Goal: Task Accomplishment & Management: Use online tool/utility

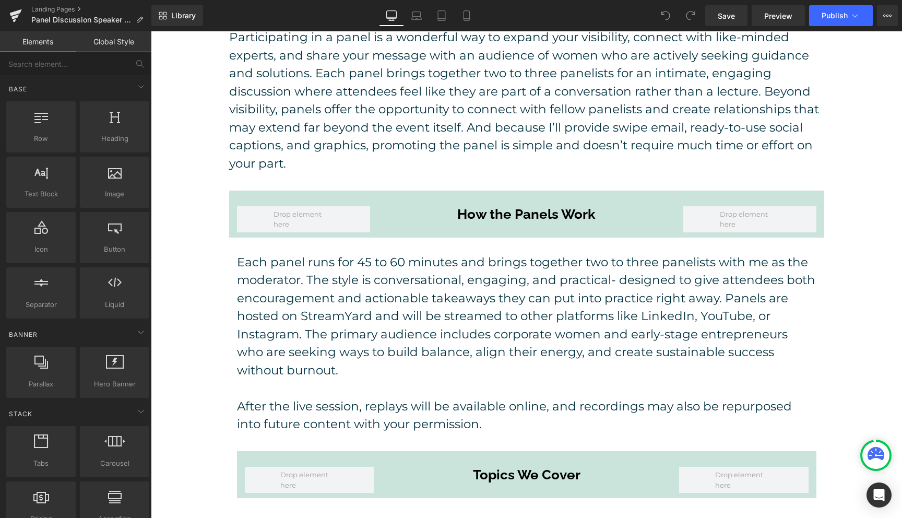
scroll to position [347, 0]
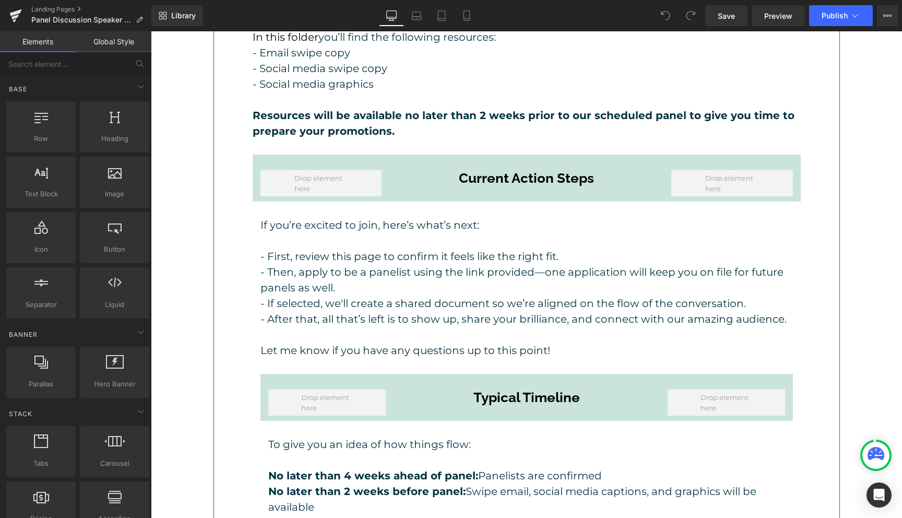
scroll to position [1425, 0]
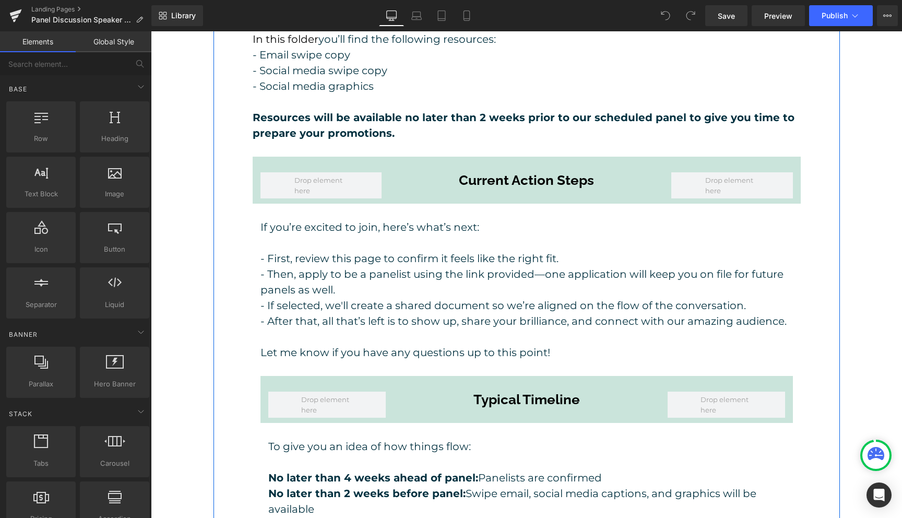
click at [563, 266] on p "- Then, apply to be a panelist using the link provided—one application will kee…" at bounding box center [526, 281] width 532 height 31
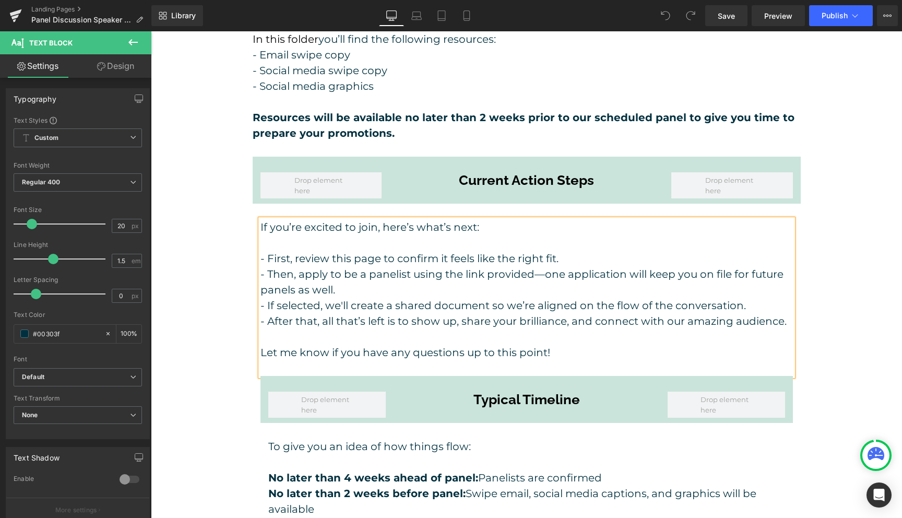
click at [563, 266] on p "- Then, apply to be a panelist using the link provided—one application will kee…" at bounding box center [526, 281] width 532 height 31
click at [697, 266] on p "- Then, apply to be a panelist using the link provided—your application will ke…" at bounding box center [526, 281] width 532 height 31
click at [753, 298] on p "- If selected, we'll create a shared document so we’re aligned on the flow of t…" at bounding box center [526, 306] width 532 height 16
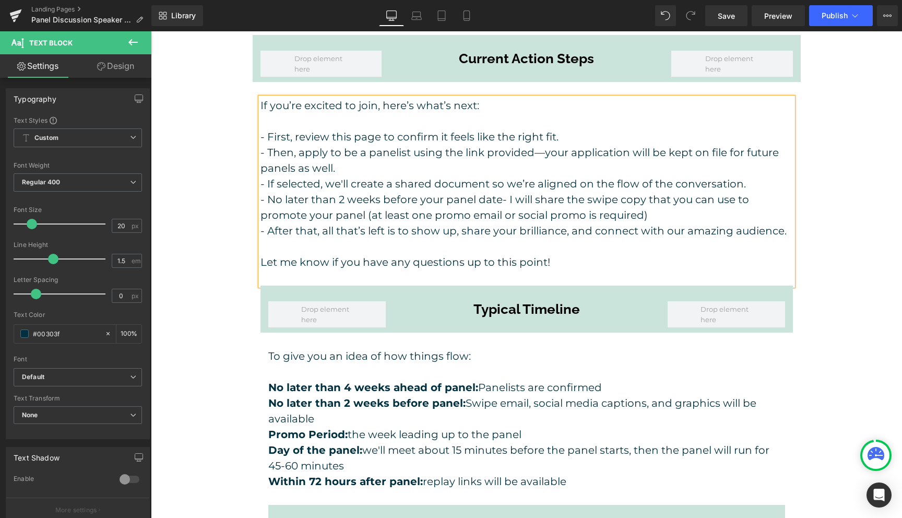
scroll to position [1546, 0]
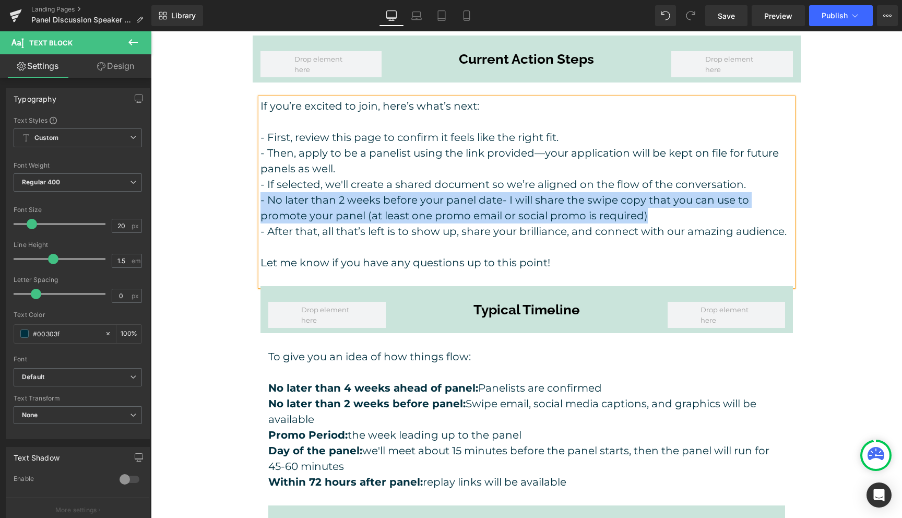
drag, startPoint x: 673, startPoint y: 199, endPoint x: 257, endPoint y: 184, distance: 416.3
click at [257, 184] on div "If you’re excited to join, here’s what’s next: - First, review this page to con…" at bounding box center [527, 337] width 548 height 479
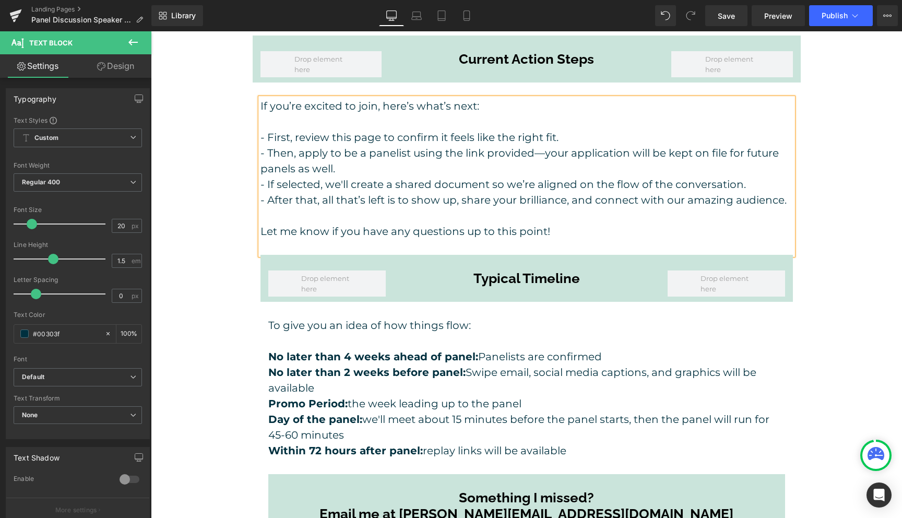
click at [814, 332] on div "Resource Vault Heading Row To support you in spreading the word with minimal ef…" at bounding box center [526, 186] width 579 height 740
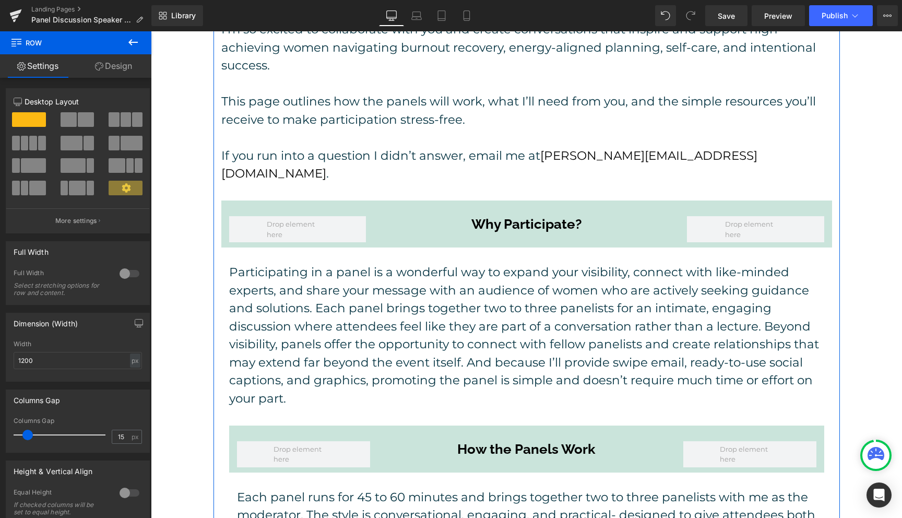
scroll to position [0, 0]
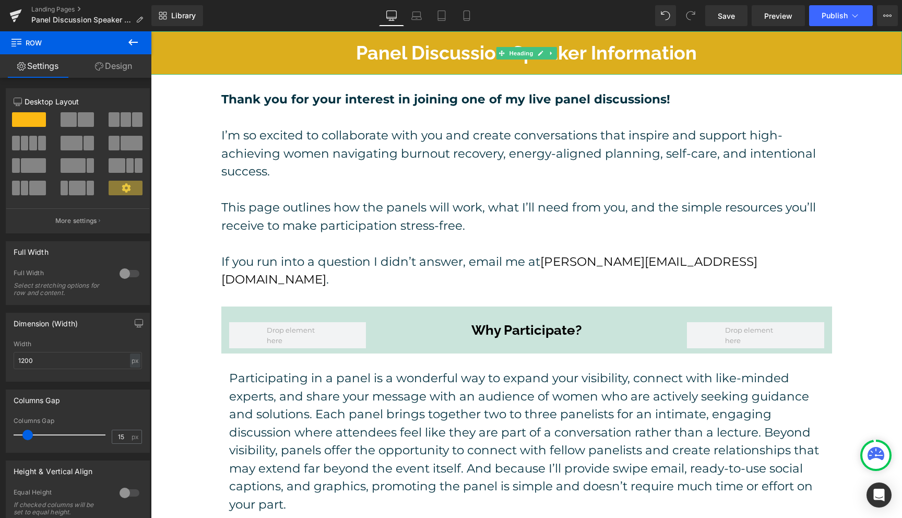
click at [581, 49] on h1 "Panel Discussion Speaker Information" at bounding box center [526, 53] width 751 height 22
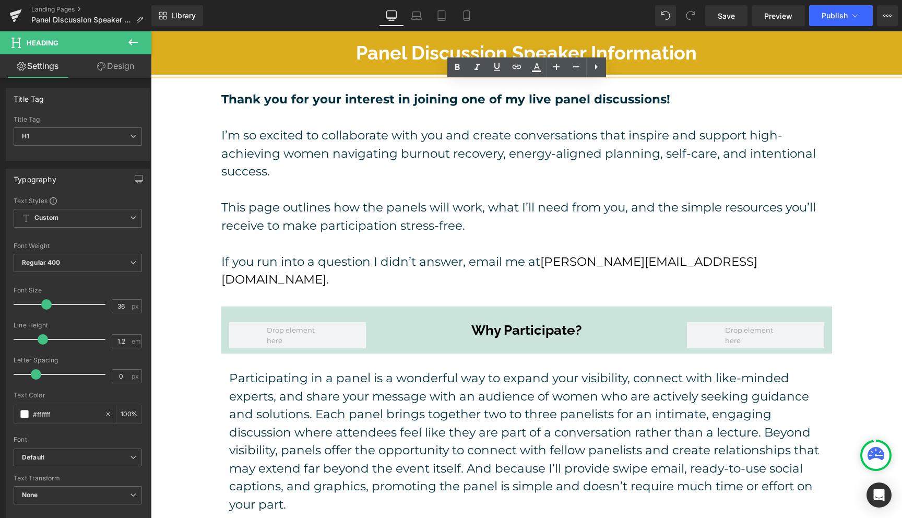
click at [510, 50] on h1 "Panel Discussion Speaker Information" at bounding box center [526, 53] width 751 height 22
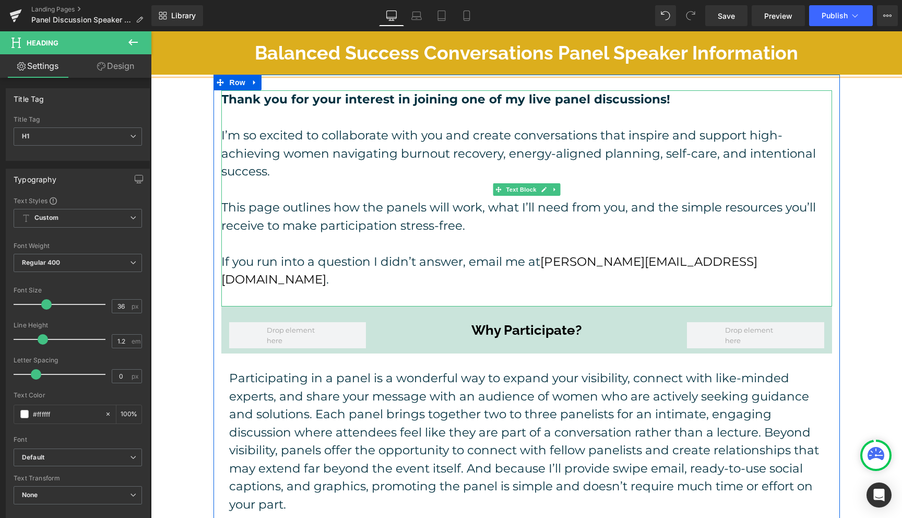
click at [519, 101] on strong "Thank you for your interest in joining one of my live panel discussions!" at bounding box center [445, 99] width 449 height 15
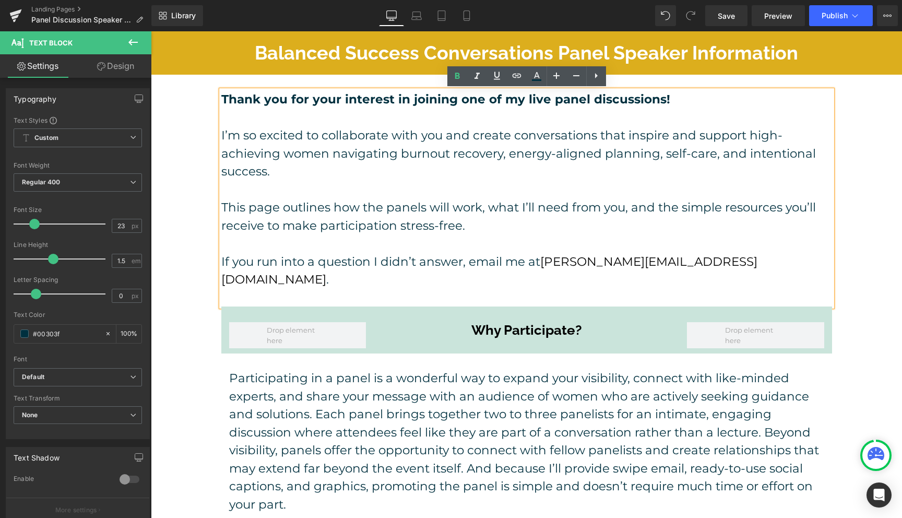
click at [517, 102] on strong "Thank you for your interest in joining one of my live panel discussions!" at bounding box center [445, 99] width 449 height 15
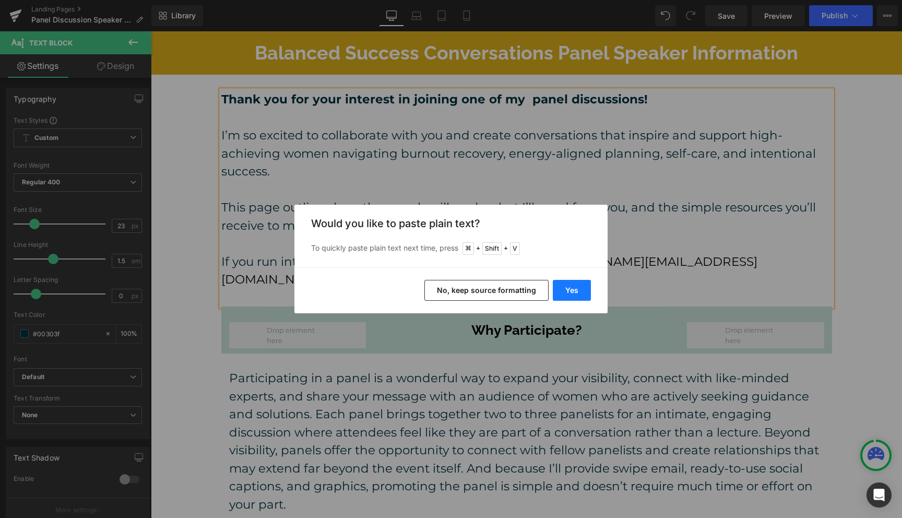
click at [574, 289] on button "Yes" at bounding box center [572, 290] width 38 height 21
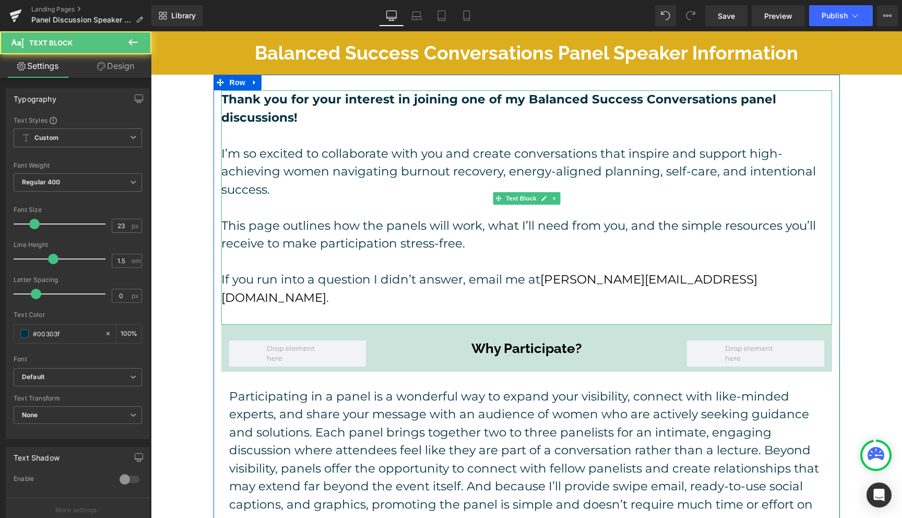
click at [498, 98] on strong "Thank you for your interest in joining one of my Balanced Success Conversations…" at bounding box center [498, 108] width 555 height 33
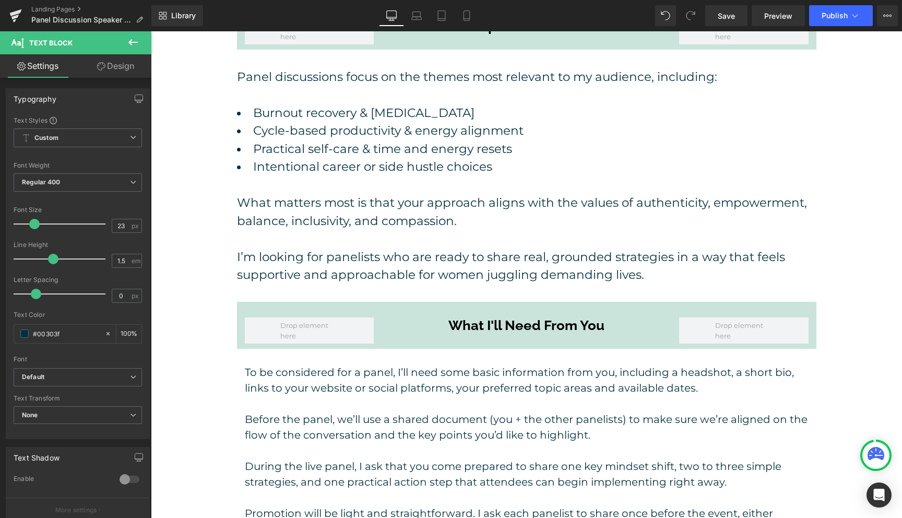
scroll to position [793, 0]
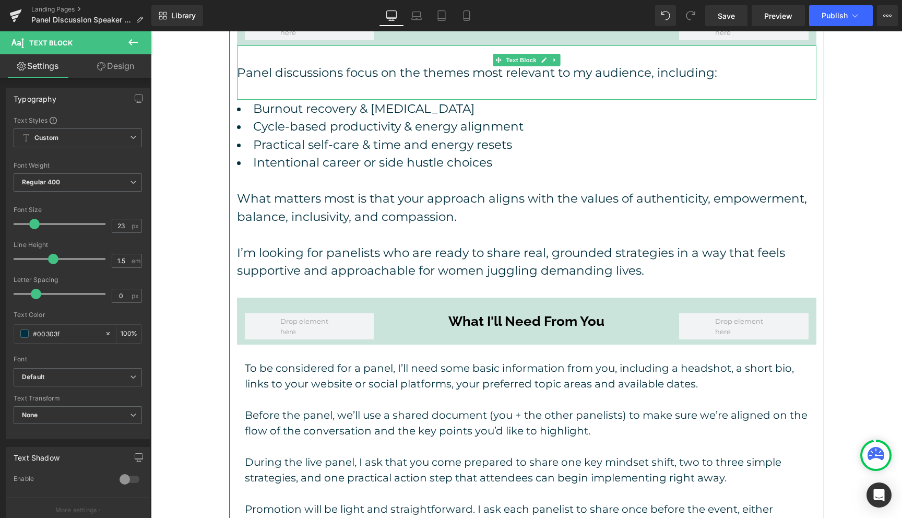
click at [269, 64] on p "Panel discussions focus on the themes most relevant to my audience, including:" at bounding box center [526, 73] width 579 height 18
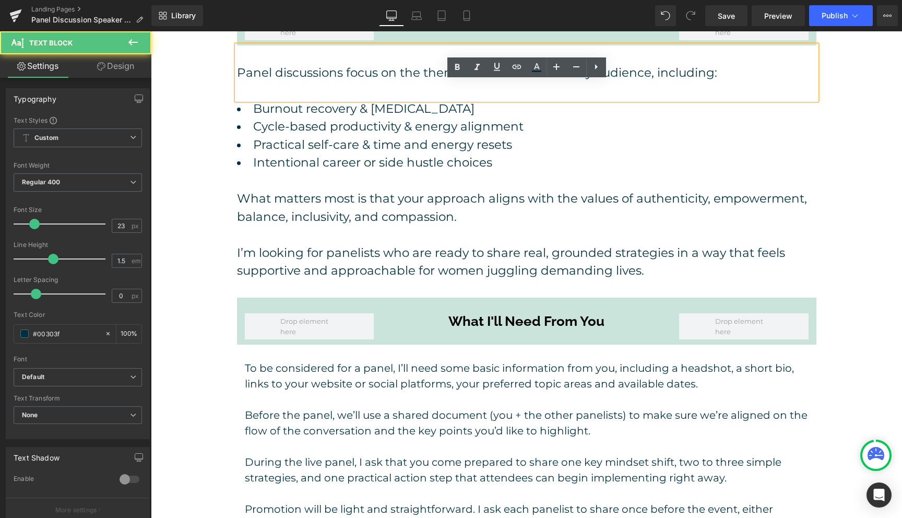
click at [271, 64] on p "Panel discussions focus on the themes most relevant to my audience, including:" at bounding box center [526, 73] width 579 height 18
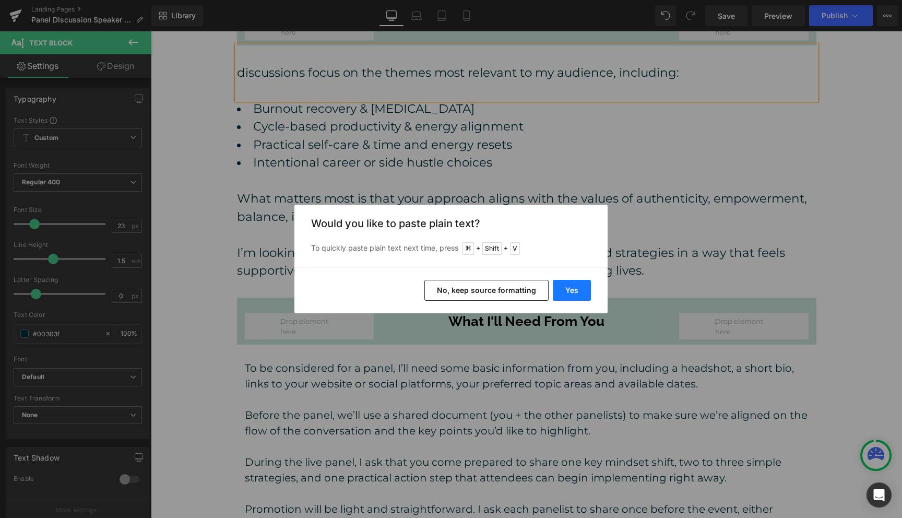
click at [571, 289] on button "Yes" at bounding box center [572, 290] width 38 height 21
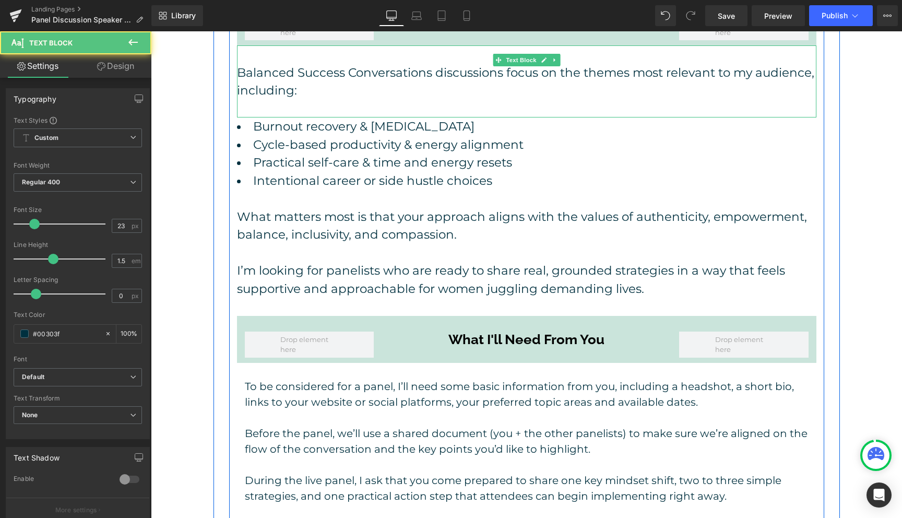
click at [505, 64] on p "Balanced Success Conversations discussions focus on the themes most relevant to…" at bounding box center [526, 82] width 579 height 36
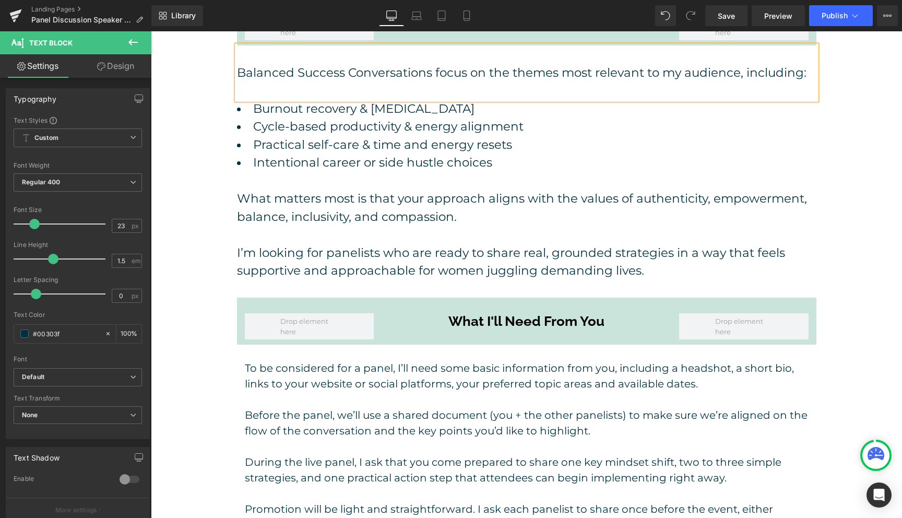
click at [840, 119] on div "Balanced Success Conversations Panel Speaker Information Heading Thank you for …" at bounding box center [526, 353] width 751 height 2230
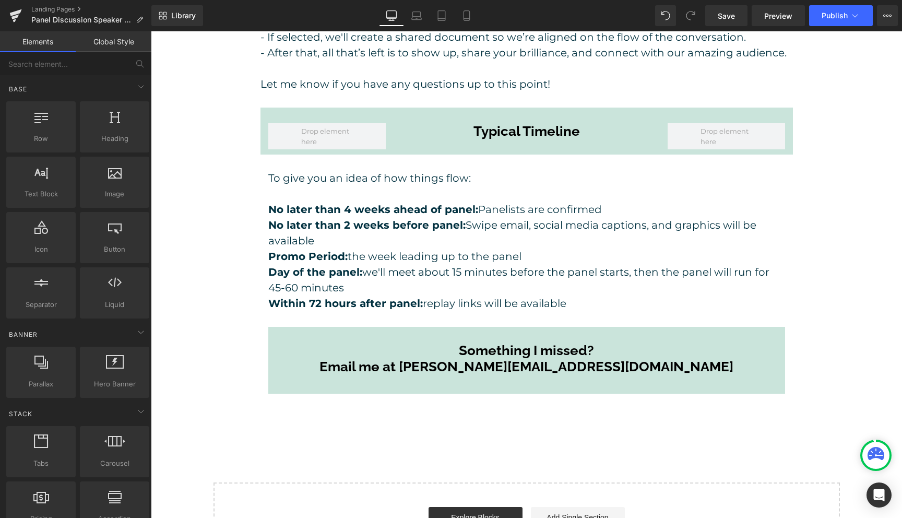
scroll to position [1703, 0]
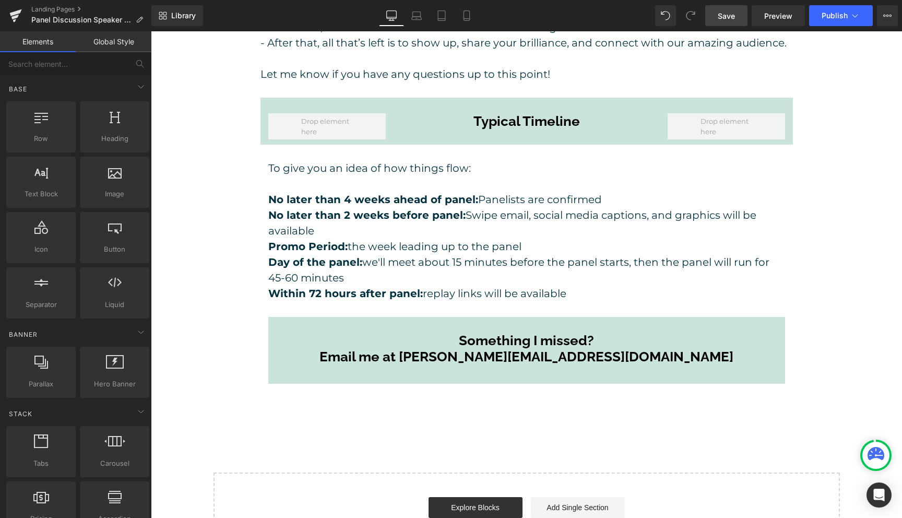
click at [727, 16] on span "Save" at bounding box center [726, 15] width 17 height 11
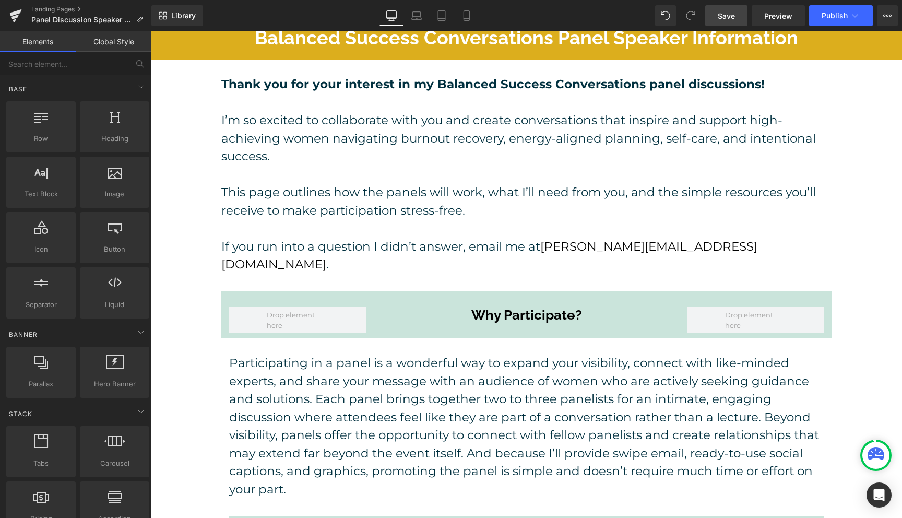
scroll to position [0, 0]
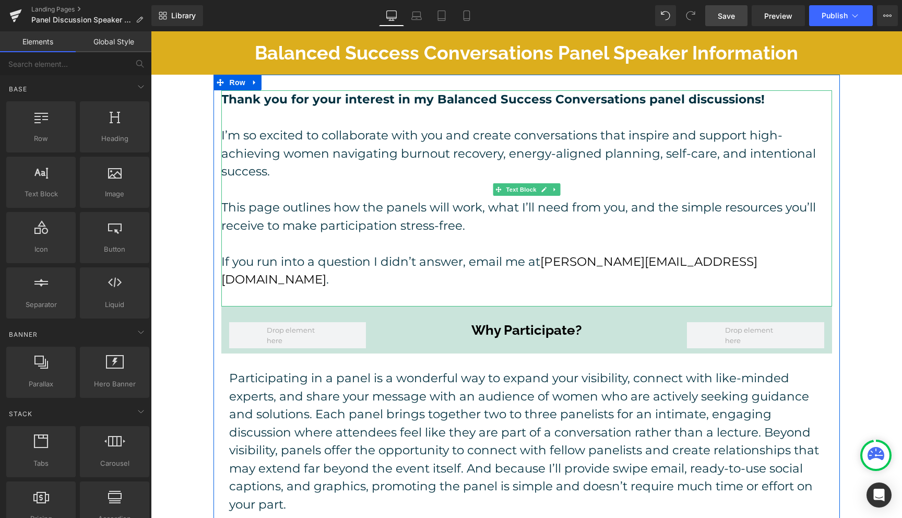
click at [473, 182] on p at bounding box center [526, 190] width 611 height 18
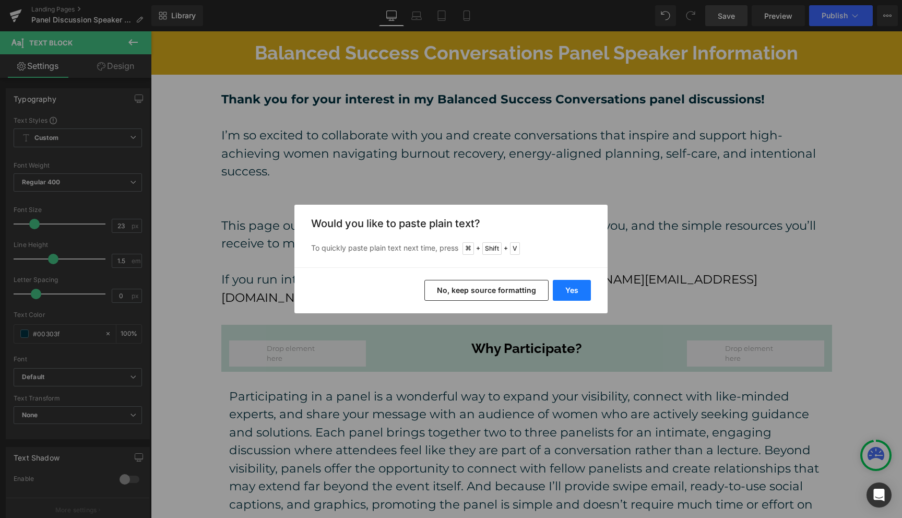
click at [583, 287] on button "Yes" at bounding box center [572, 290] width 38 height 21
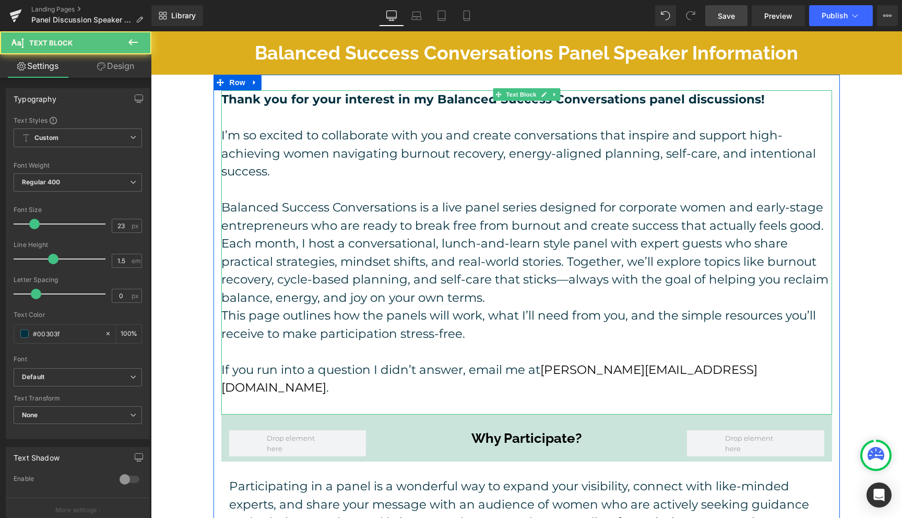
click at [566, 299] on p "Balanced Success Conversations is a live panel series designed for corporate wo…" at bounding box center [526, 252] width 611 height 108
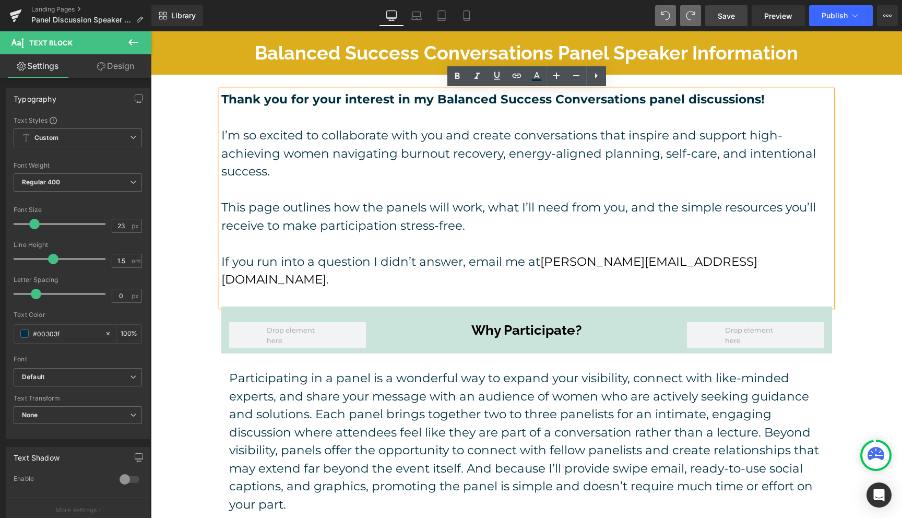
click at [727, 21] on span "Save" at bounding box center [726, 15] width 17 height 11
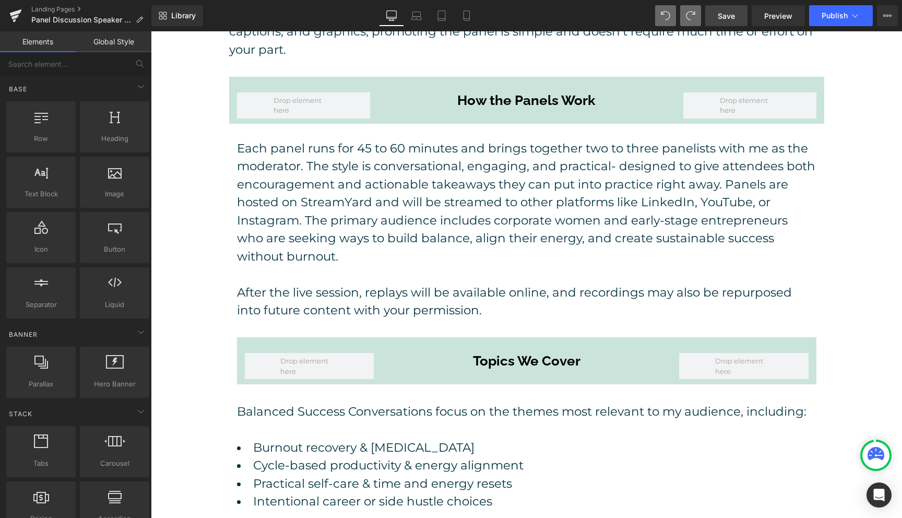
scroll to position [456, 0]
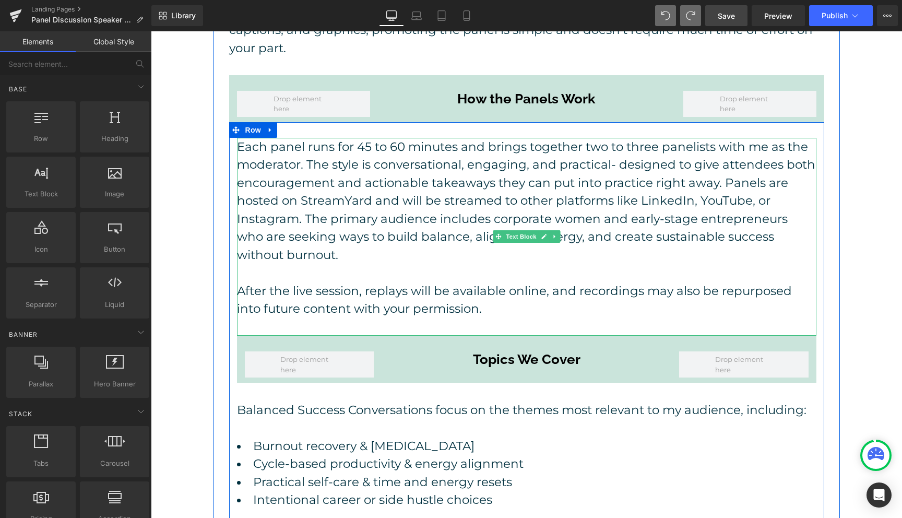
click at [582, 289] on p "After the live session, replays will be available online, and recordings may al…" at bounding box center [526, 300] width 579 height 36
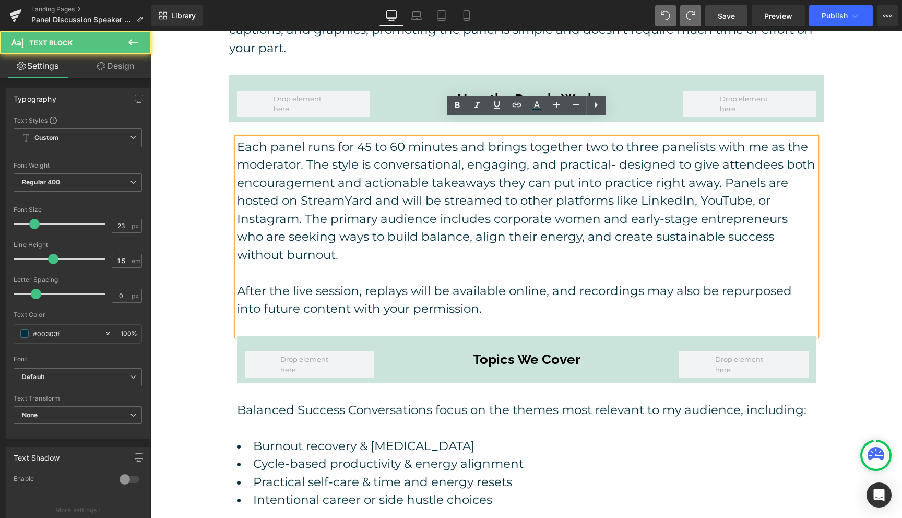
click at [578, 289] on p "After the live session, replays will be available online, and recordings may al…" at bounding box center [526, 300] width 579 height 36
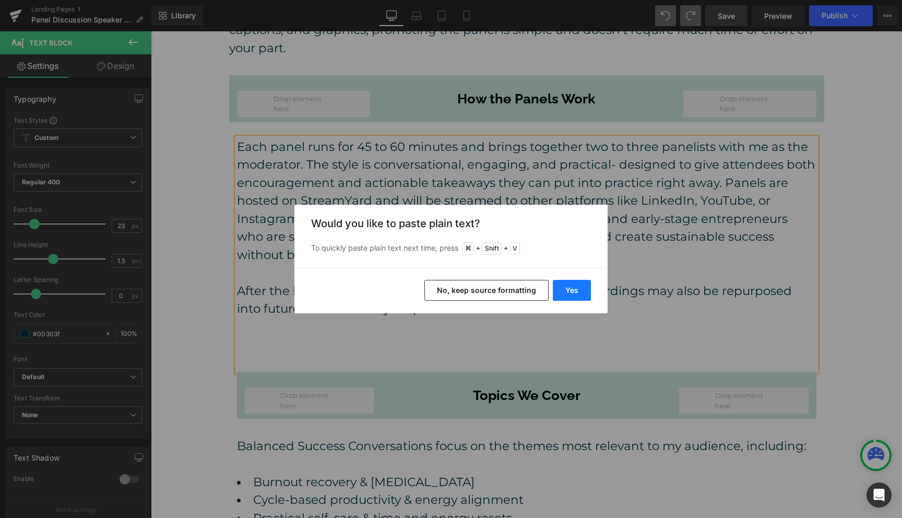
click at [579, 282] on button "Yes" at bounding box center [572, 290] width 38 height 21
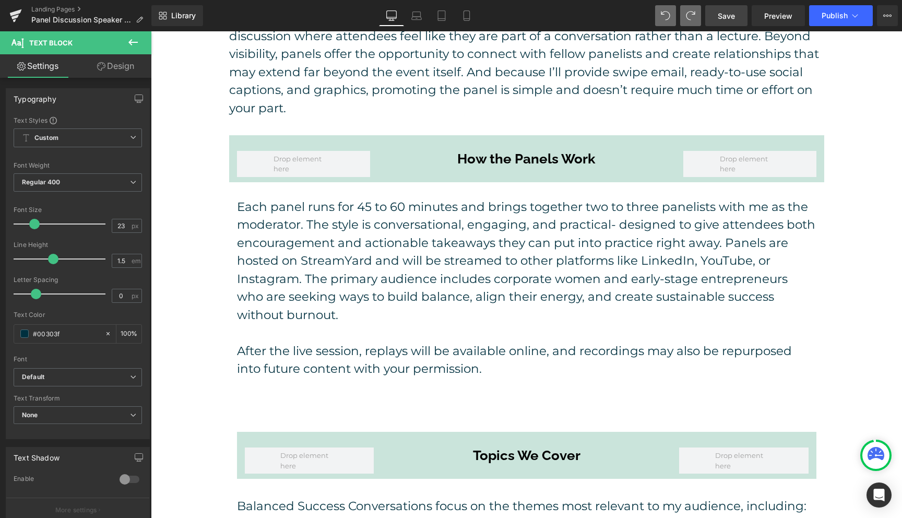
scroll to position [381, 0]
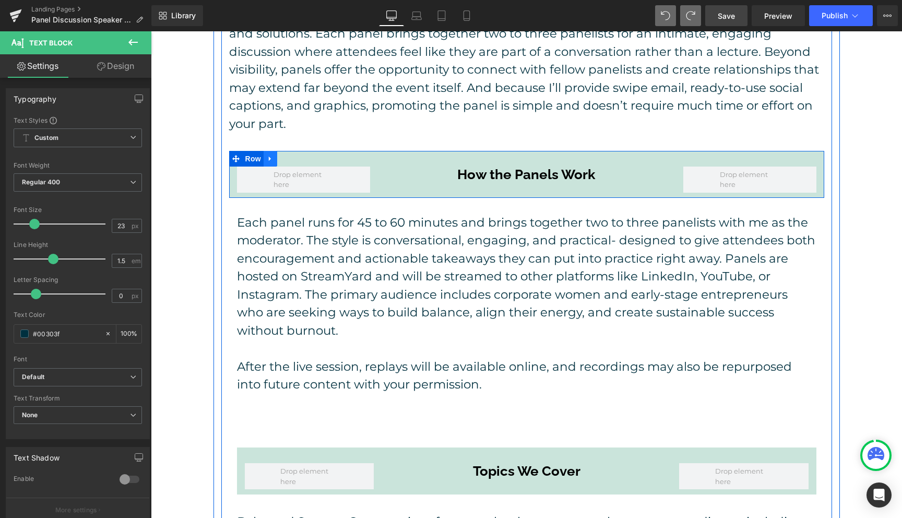
click at [272, 155] on icon at bounding box center [270, 159] width 7 height 8
click at [285, 155] on icon at bounding box center [283, 159] width 7 height 8
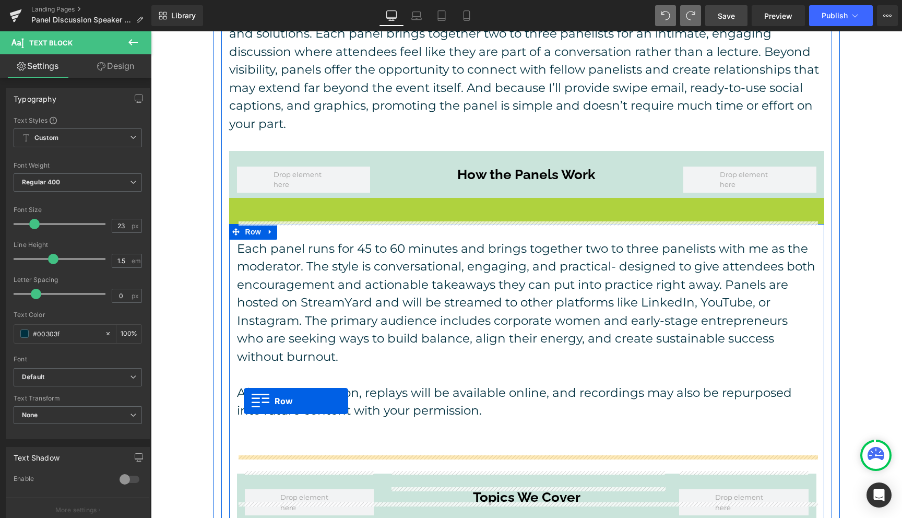
drag, startPoint x: 235, startPoint y: 187, endPoint x: 244, endPoint y: 401, distance: 213.7
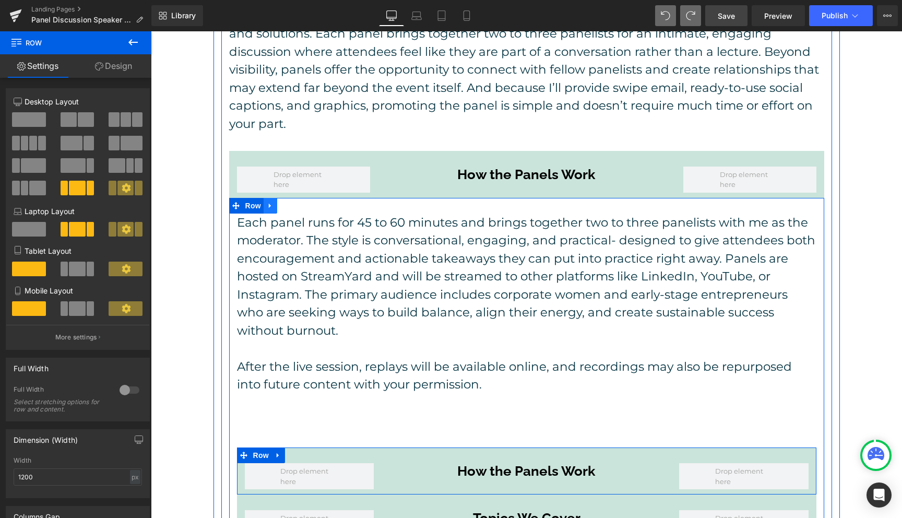
click at [267, 202] on icon at bounding box center [270, 206] width 7 height 8
click at [285, 202] on icon at bounding box center [283, 205] width 7 height 7
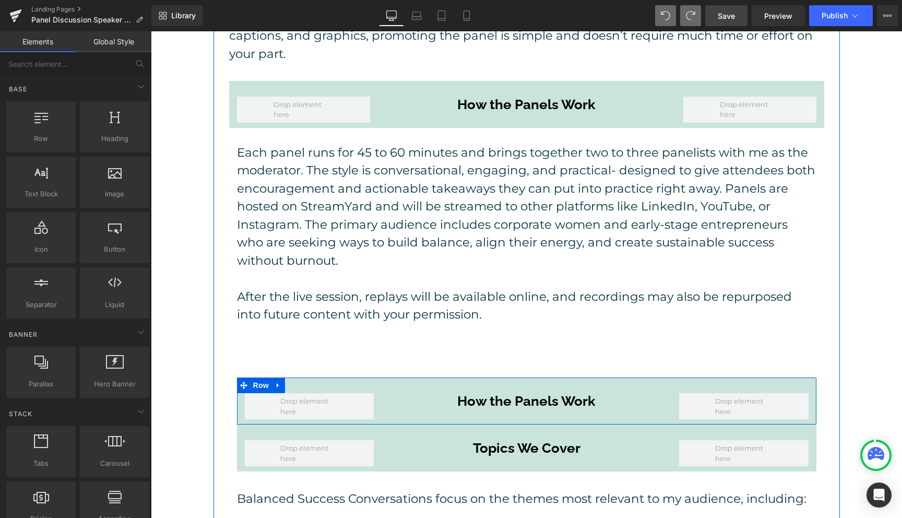
scroll to position [458, 0]
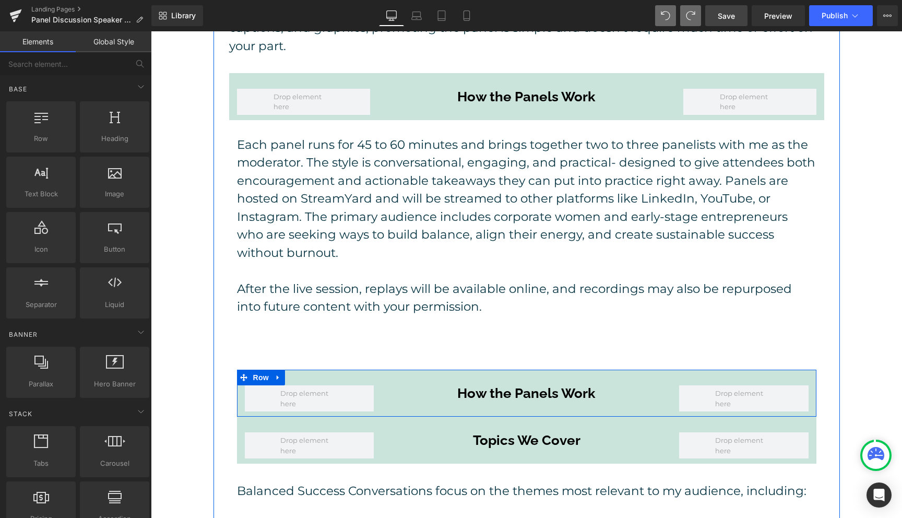
click at [383, 184] on p "Each panel runs for 45 to 60 minutes and brings together two to three panelists…" at bounding box center [526, 199] width 579 height 126
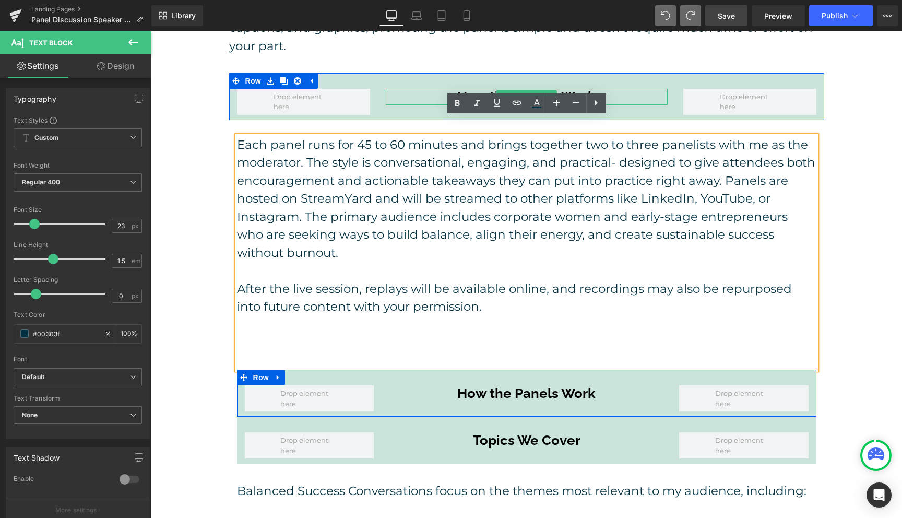
click at [615, 73] on div at bounding box center [526, 81] width 595 height 16
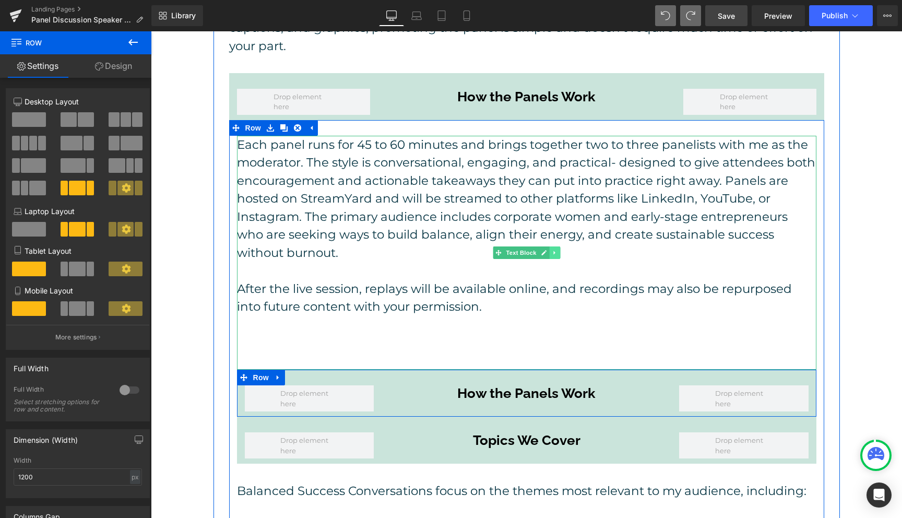
click at [554, 250] on icon at bounding box center [555, 253] width 6 height 6
click at [549, 250] on icon at bounding box center [549, 253] width 6 height 6
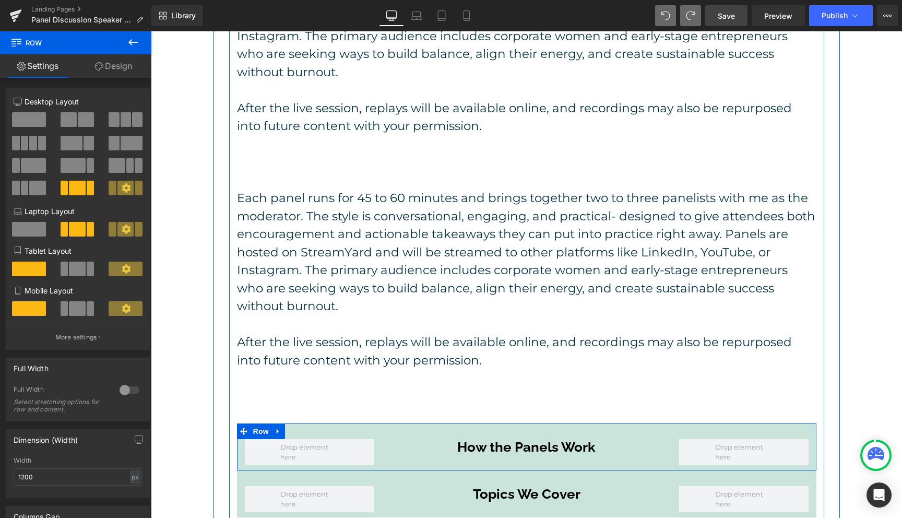
scroll to position [645, 0]
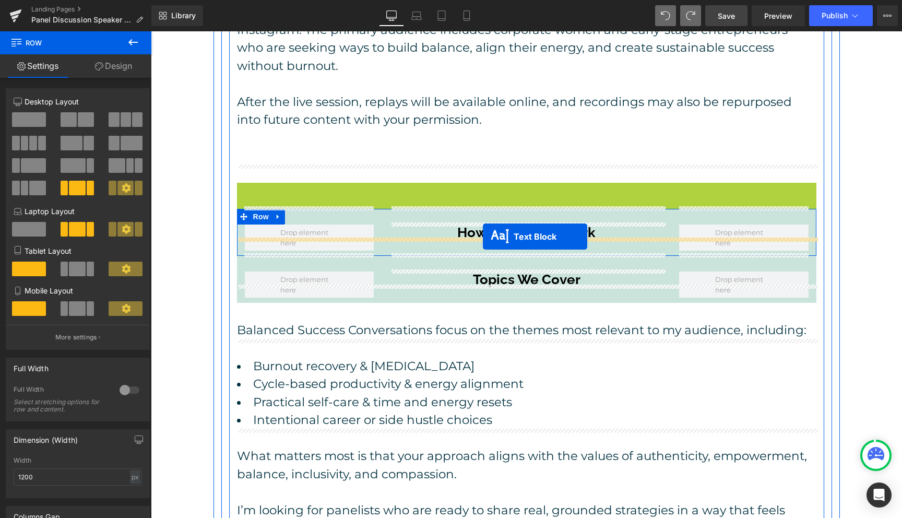
drag, startPoint x: 498, startPoint y: 282, endPoint x: 483, endPoint y: 236, distance: 48.9
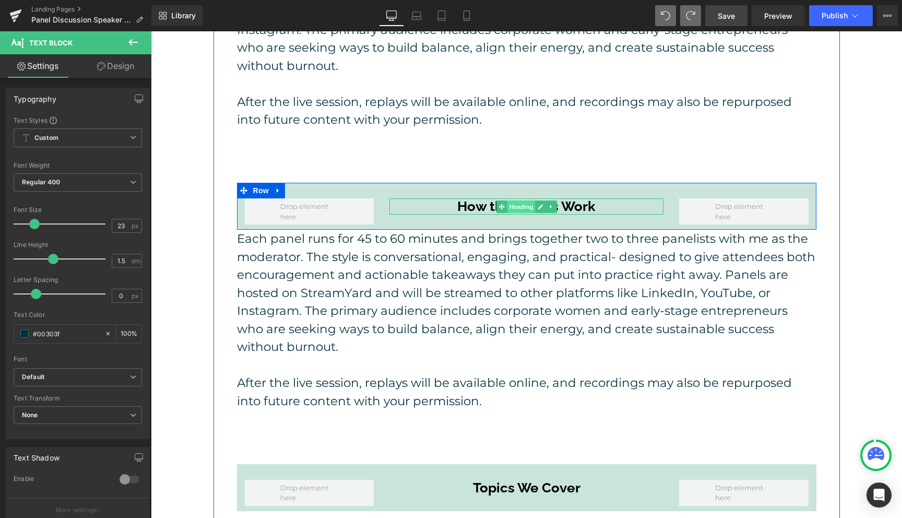
click at [532, 200] on span "Heading" at bounding box center [521, 206] width 28 height 13
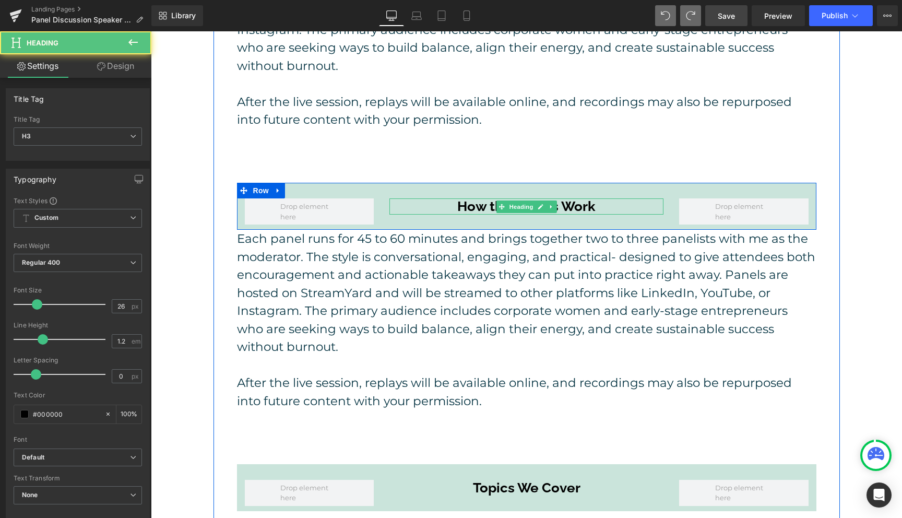
click at [477, 198] on h3 "How the Panels Work" at bounding box center [526, 206] width 274 height 16
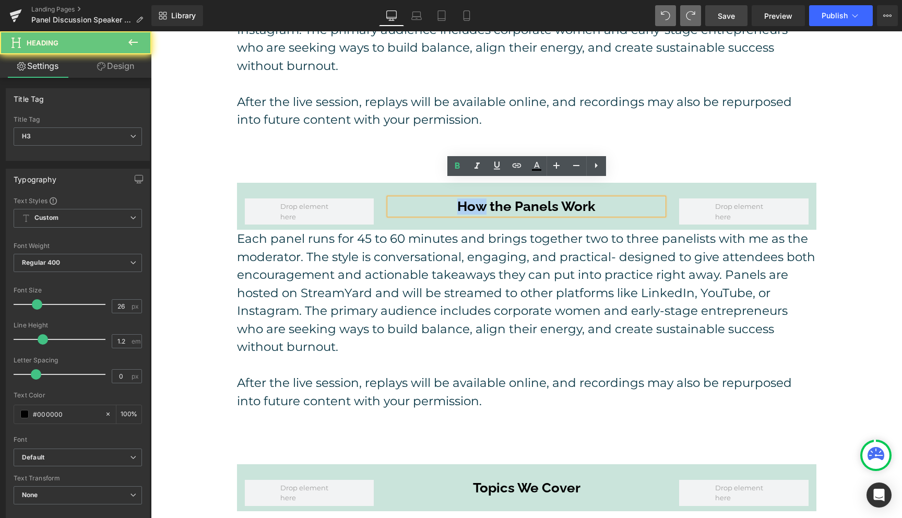
click at [477, 198] on h3 "How the Panels Work" at bounding box center [526, 206] width 274 height 16
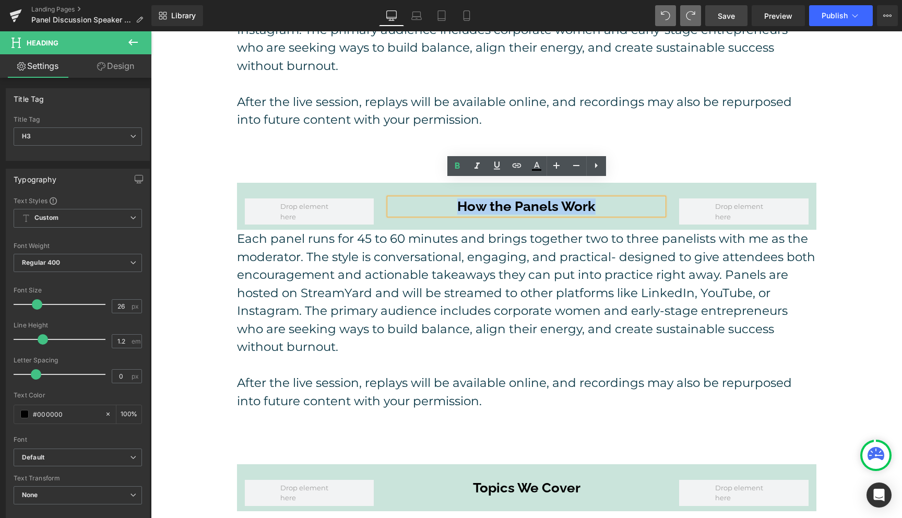
click at [477, 198] on h3 "How the Panels Work" at bounding box center [526, 206] width 274 height 16
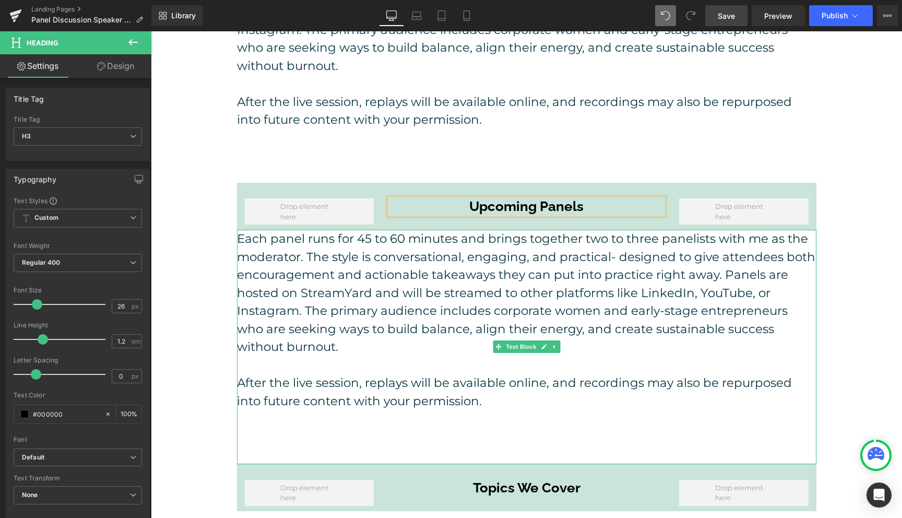
click at [439, 337] on p "Each panel runs for 45 to 60 minutes and brings together two to three panelists…" at bounding box center [526, 293] width 579 height 126
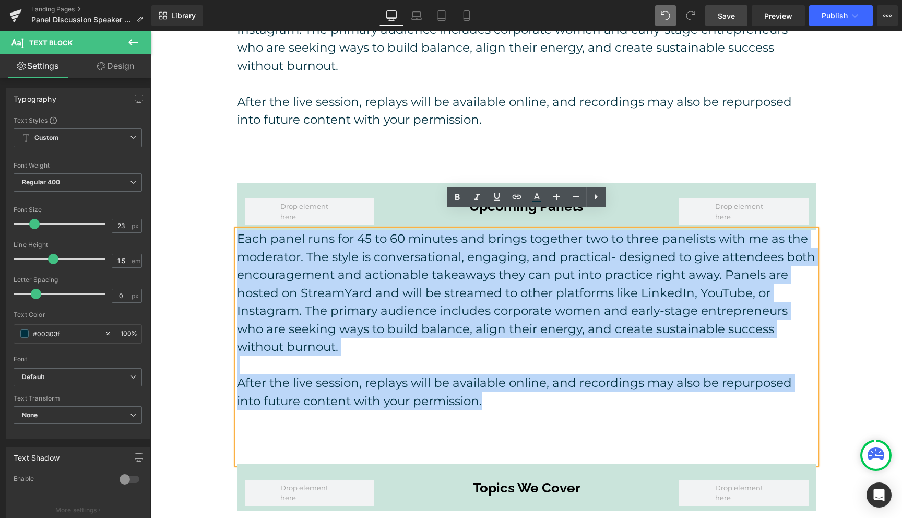
drag, startPoint x: 499, startPoint y: 382, endPoint x: 239, endPoint y: 219, distance: 306.3
click at [239, 230] on div "Each panel runs for 45 to 60 minutes and brings together two to three panelists…" at bounding box center [526, 347] width 579 height 234
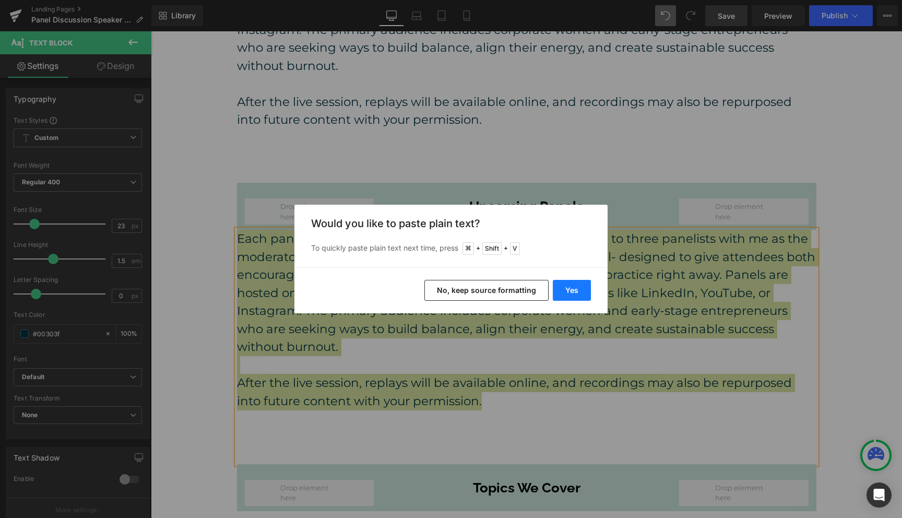
click at [571, 295] on button "Yes" at bounding box center [572, 290] width 38 height 21
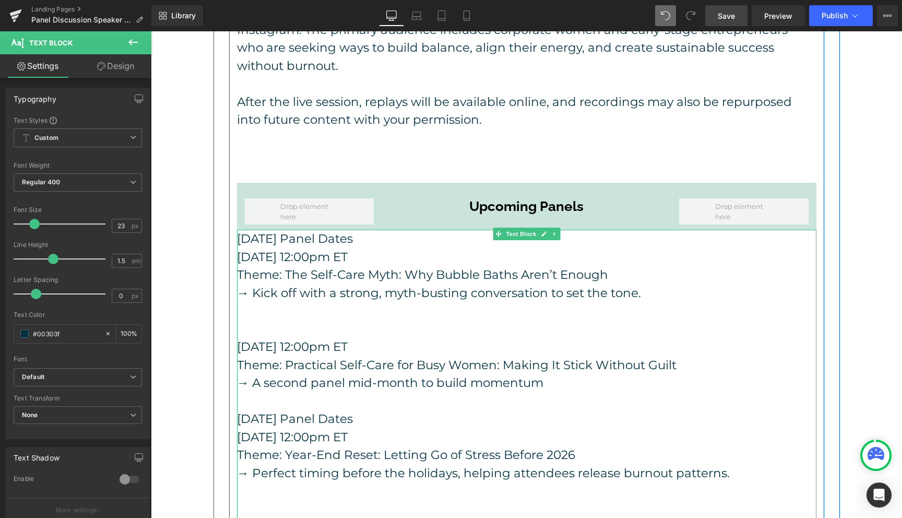
click at [401, 302] on p at bounding box center [526, 311] width 579 height 18
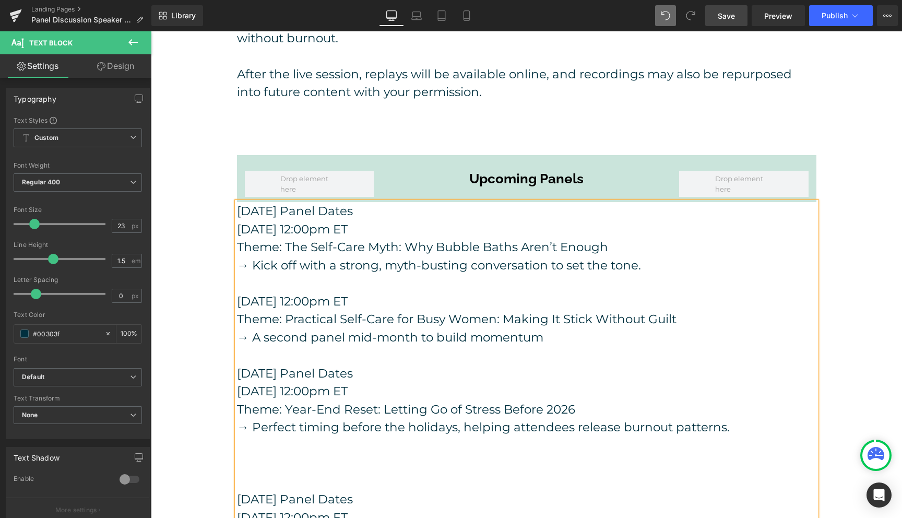
scroll to position [694, 0]
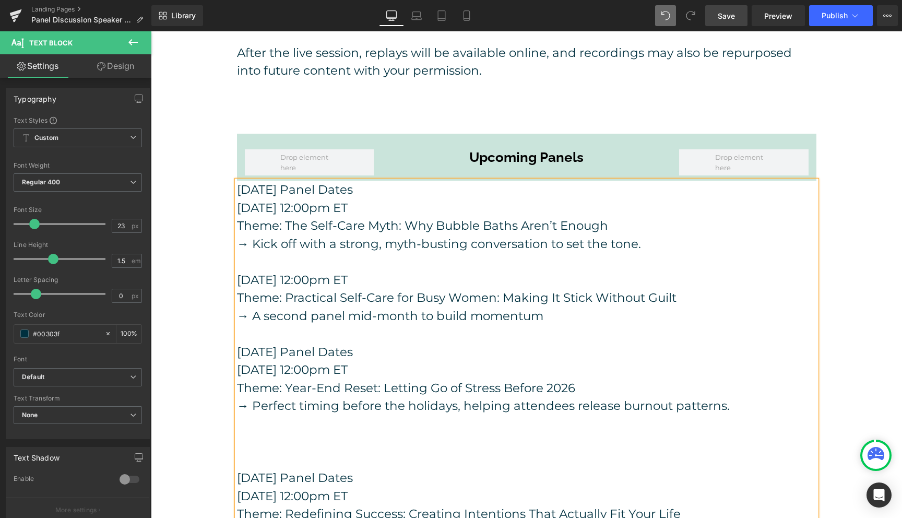
click at [344, 433] on p at bounding box center [526, 442] width 579 height 18
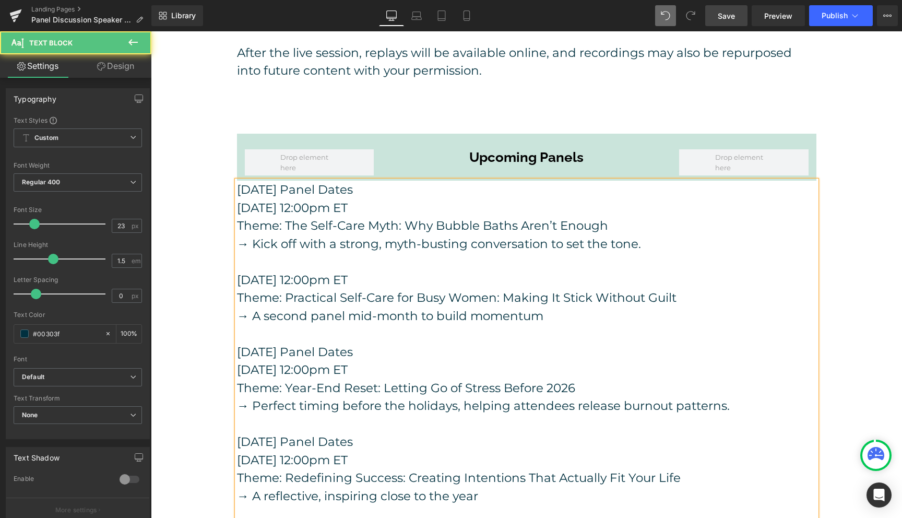
click at [353, 181] on p "[DATE] Panel Dates" at bounding box center [526, 190] width 579 height 18
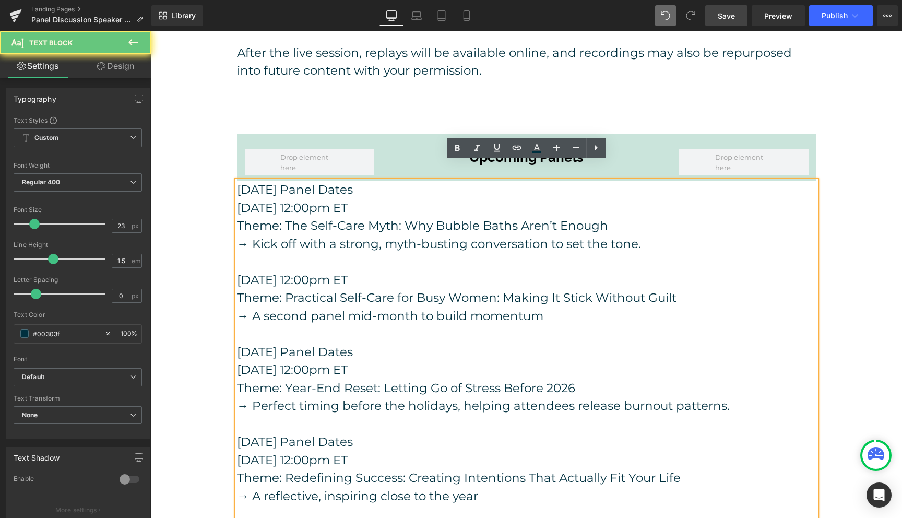
click at [353, 181] on p "[DATE] Panel Dates" at bounding box center [526, 190] width 579 height 18
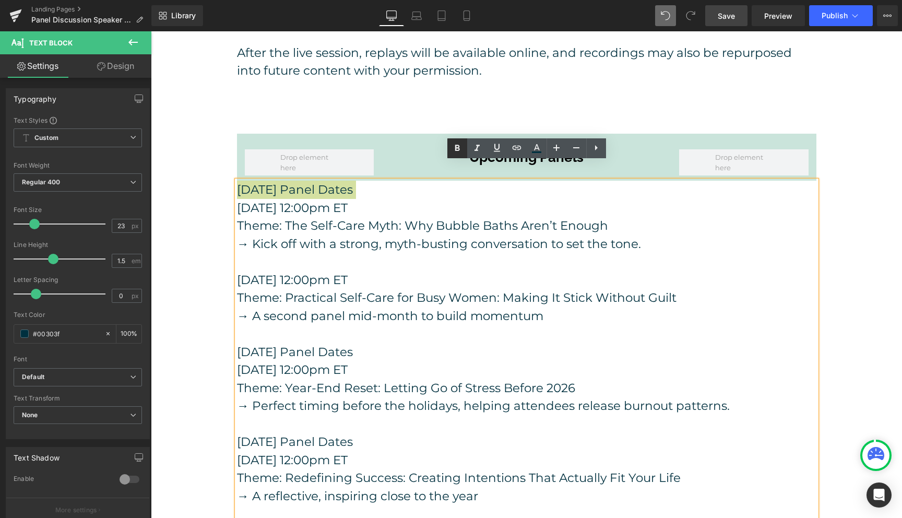
click at [459, 146] on icon at bounding box center [457, 148] width 13 height 13
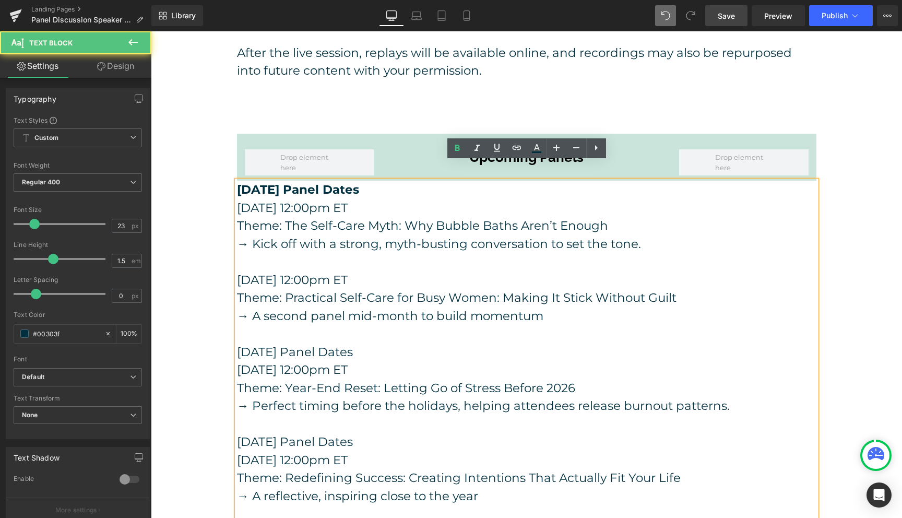
click at [349, 343] on p "[DATE] Panel Dates" at bounding box center [526, 352] width 579 height 18
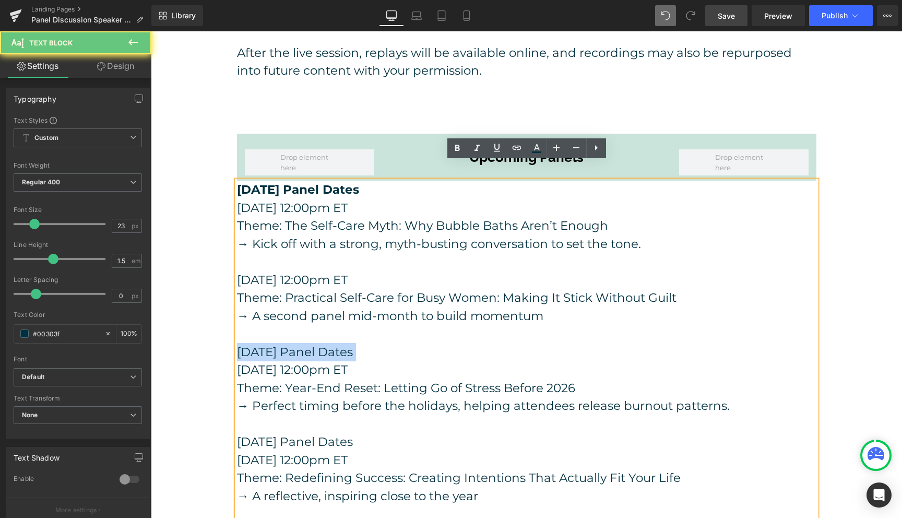
click at [349, 343] on p "[DATE] Panel Dates" at bounding box center [526, 352] width 579 height 18
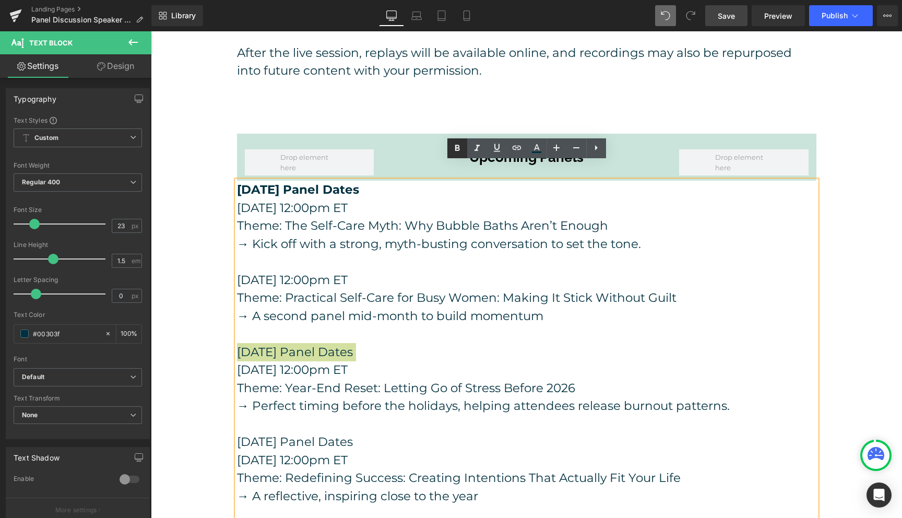
click at [459, 152] on icon at bounding box center [457, 148] width 13 height 13
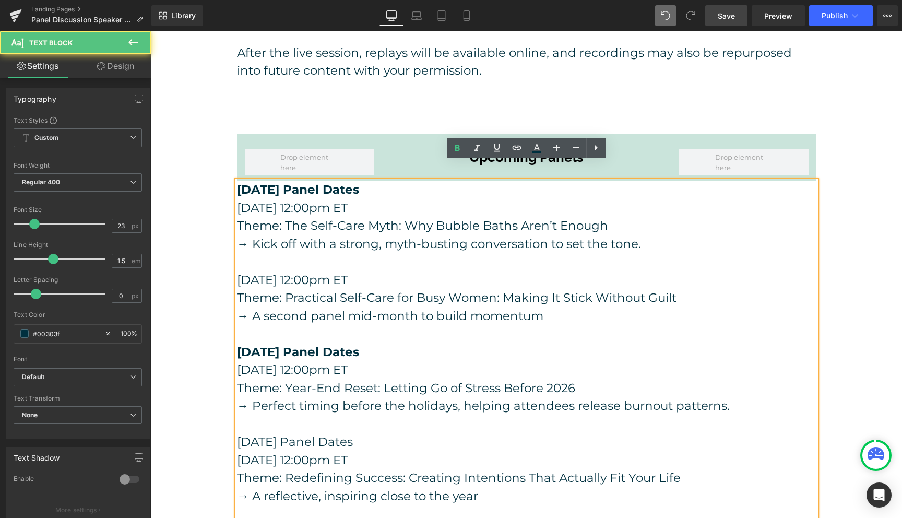
click at [347, 433] on p "[DATE] Panel Dates" at bounding box center [526, 442] width 579 height 18
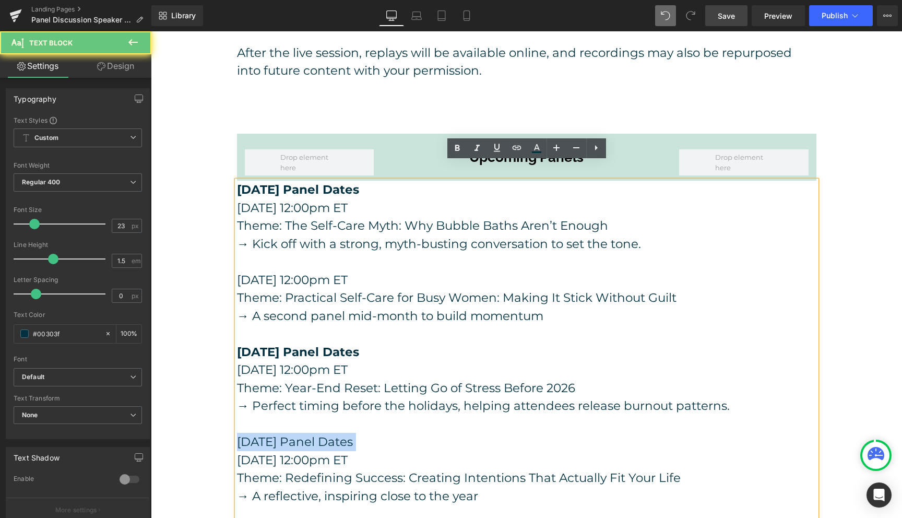
click at [347, 433] on p "[DATE] Panel Dates" at bounding box center [526, 442] width 579 height 18
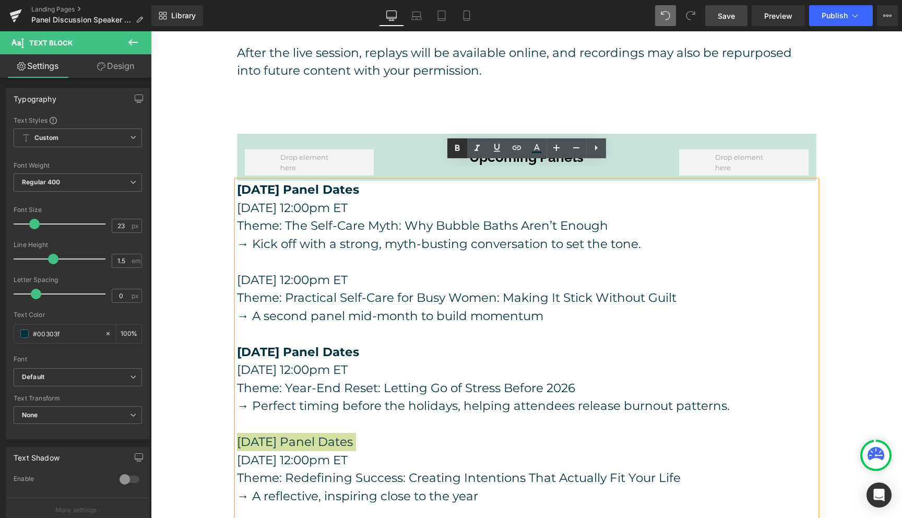
click at [459, 152] on icon at bounding box center [457, 148] width 13 height 13
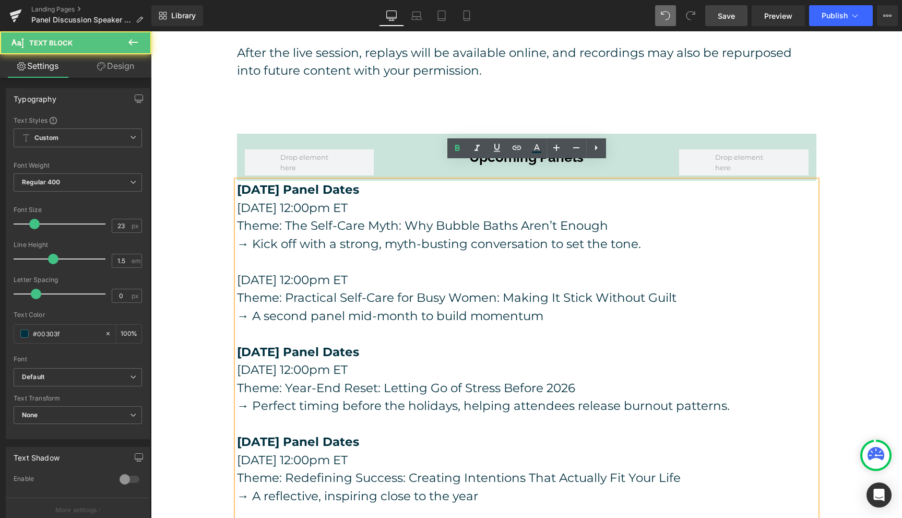
click at [516, 325] on p at bounding box center [526, 334] width 579 height 18
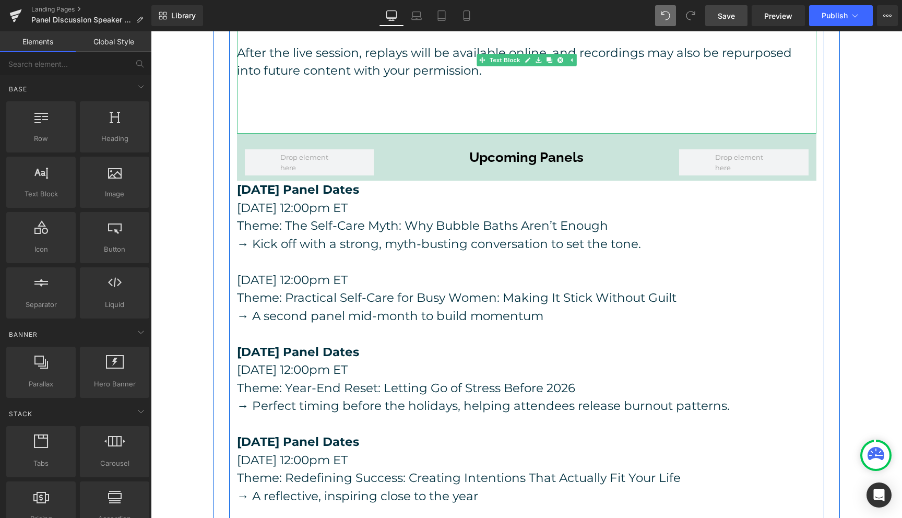
click at [464, 98] on p at bounding box center [526, 107] width 579 height 18
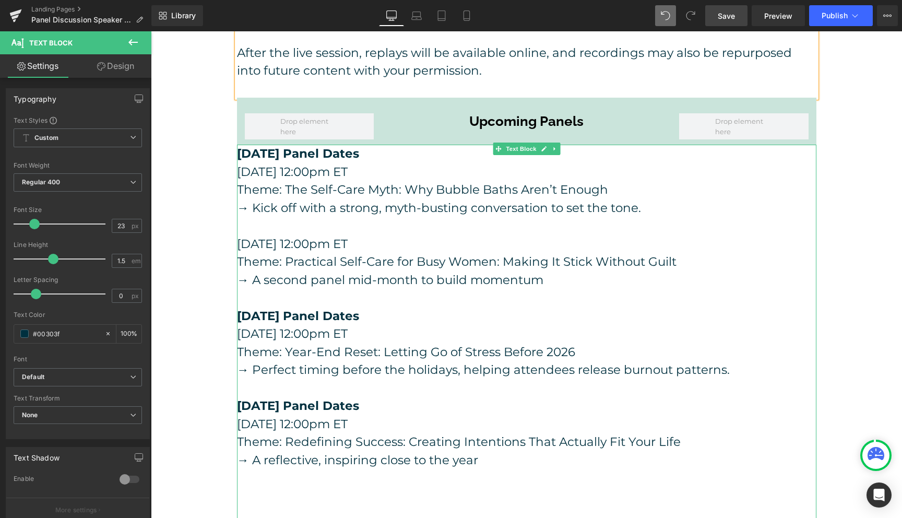
click at [552, 487] on p at bounding box center [526, 496] width 579 height 18
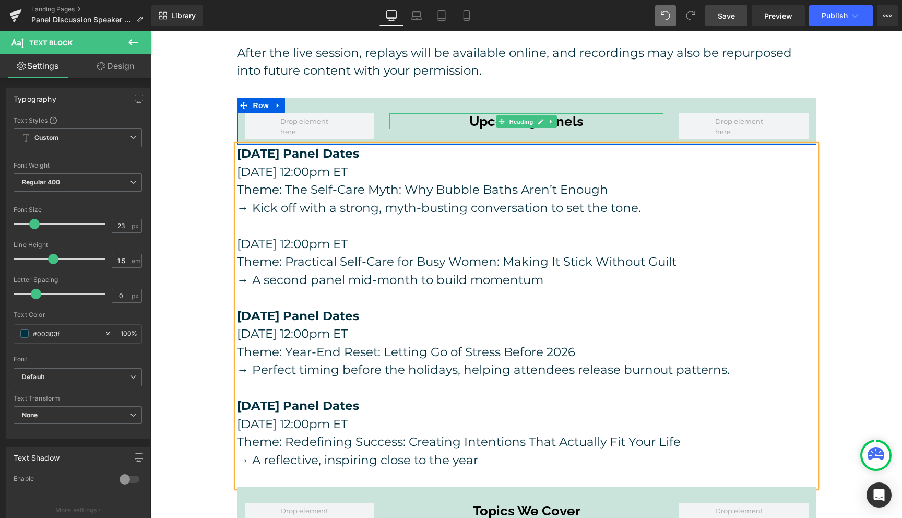
click at [488, 113] on h3 "Upcoming Panels" at bounding box center [526, 121] width 274 height 16
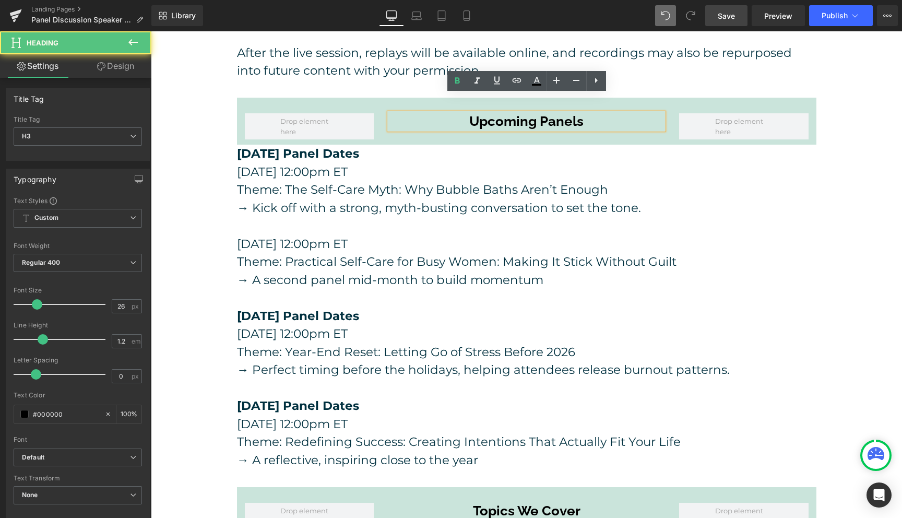
click at [541, 113] on h3 "Upcoming Panels" at bounding box center [526, 121] width 274 height 16
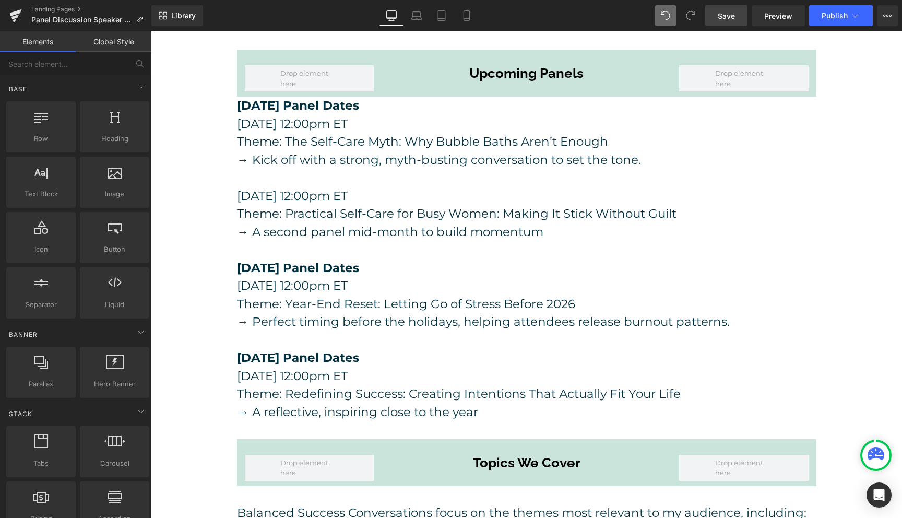
scroll to position [743, 0]
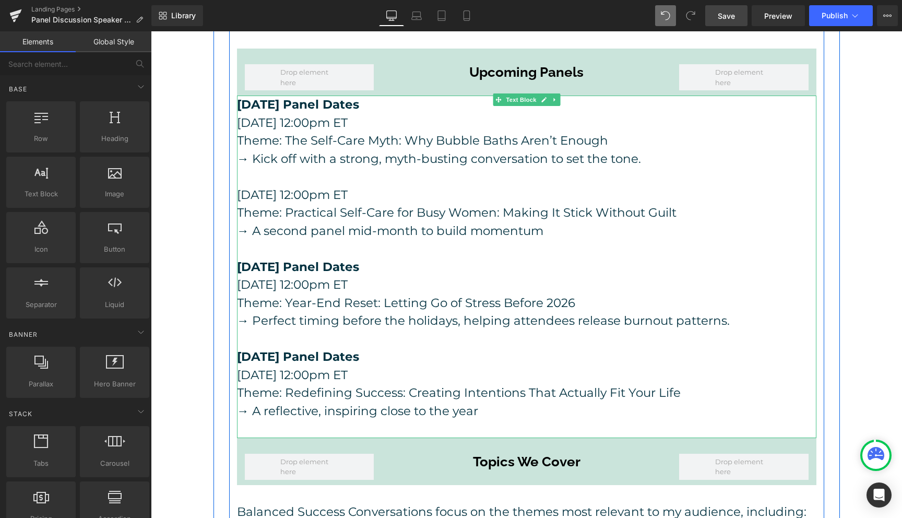
click at [242, 97] on strong "[DATE] Panel Dates" at bounding box center [298, 104] width 122 height 15
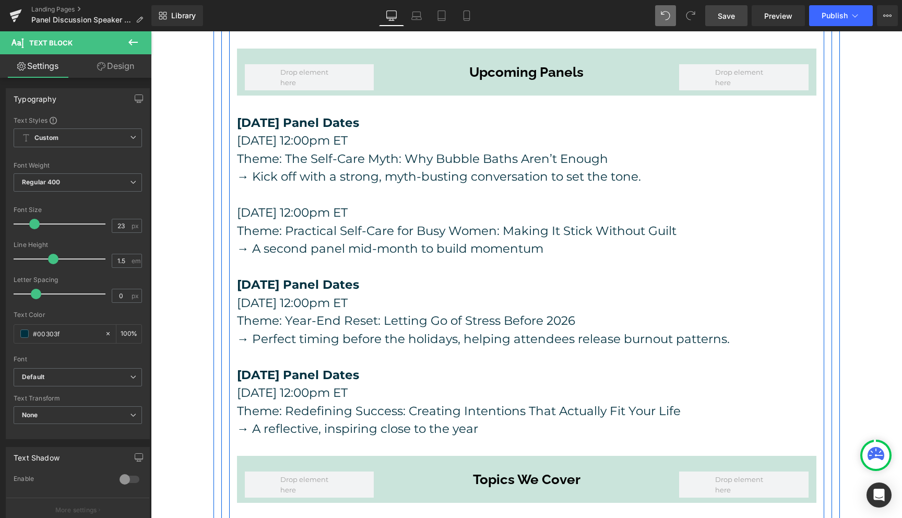
drag, startPoint x: 673, startPoint y: 157, endPoint x: 235, endPoint y: 155, distance: 438.0
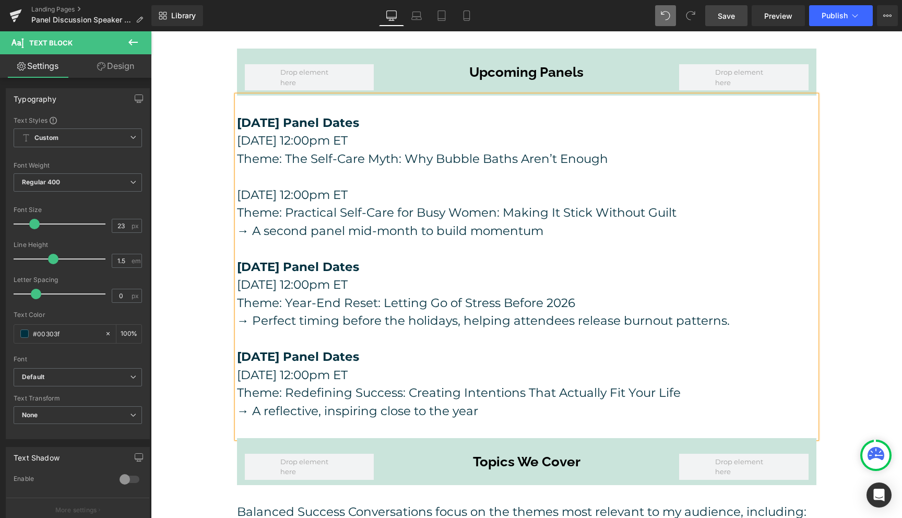
click at [560, 222] on p "→ A second panel mid-month to build momentum" at bounding box center [526, 231] width 579 height 18
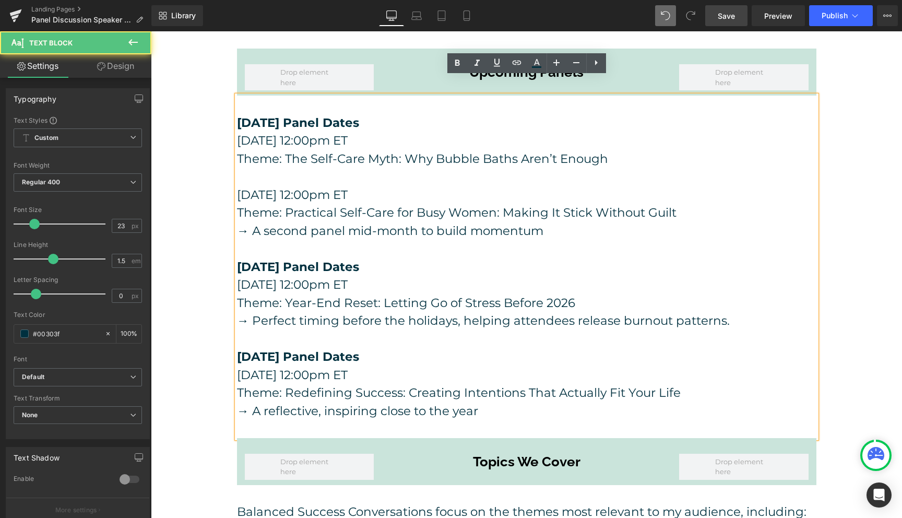
click at [560, 222] on p "→ A second panel mid-month to build momentum" at bounding box center [526, 231] width 579 height 18
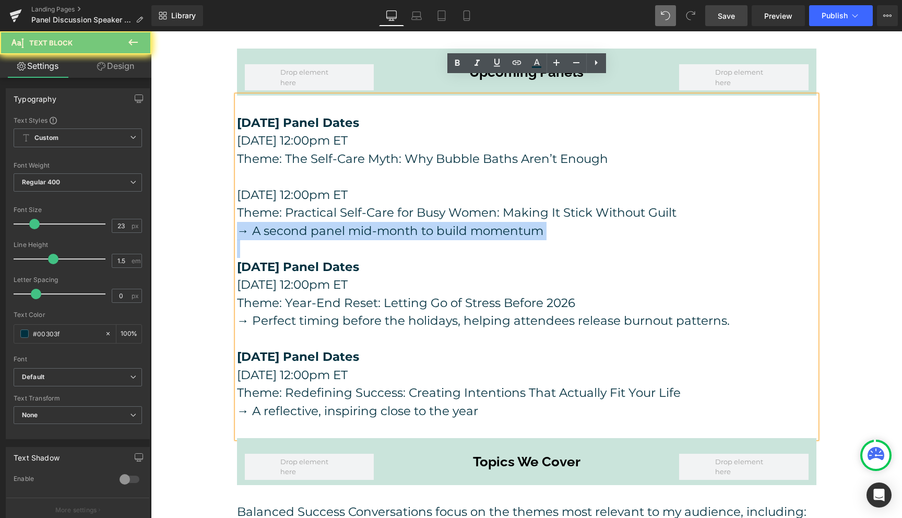
click at [560, 222] on p "→ A second panel mid-month to build momentum" at bounding box center [526, 231] width 579 height 18
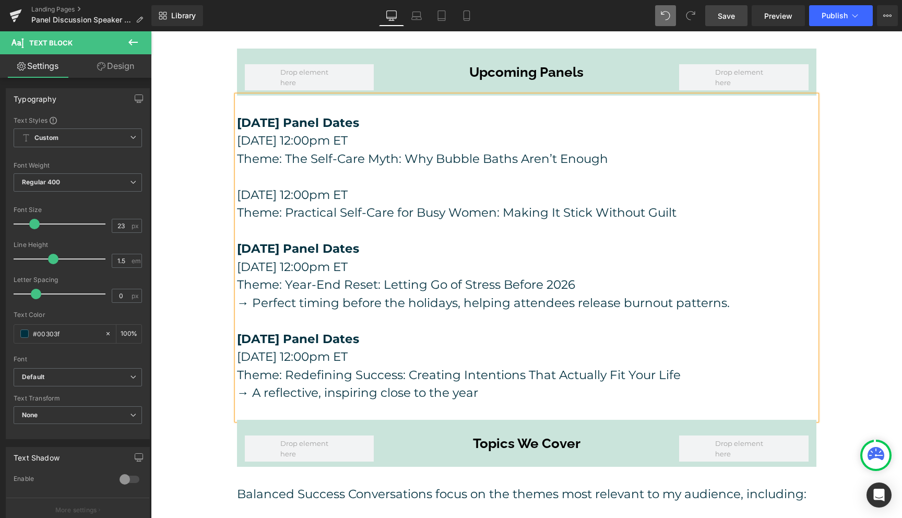
click at [540, 294] on p "→ Perfect timing before the holidays, helping attendees release burnout pattern…" at bounding box center [526, 303] width 579 height 18
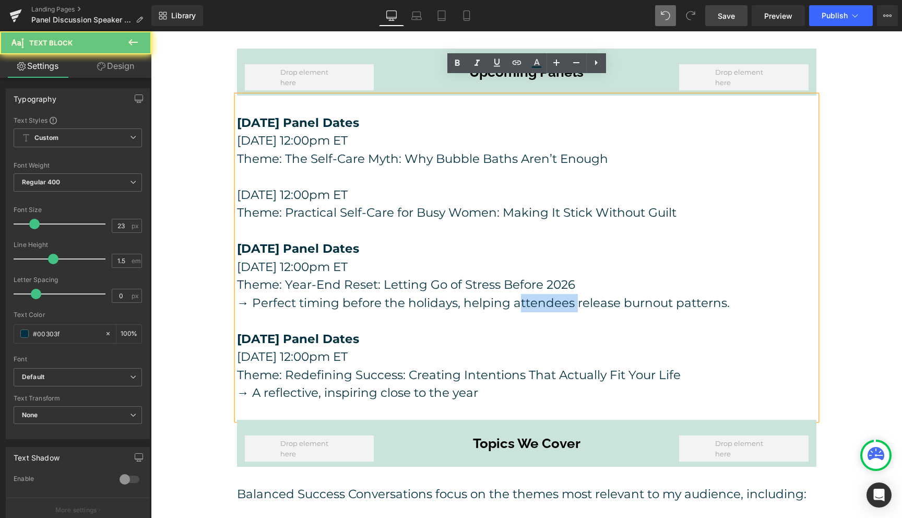
click at [540, 294] on p "→ Perfect timing before the holidays, helping attendees release burnout pattern…" at bounding box center [526, 303] width 579 height 18
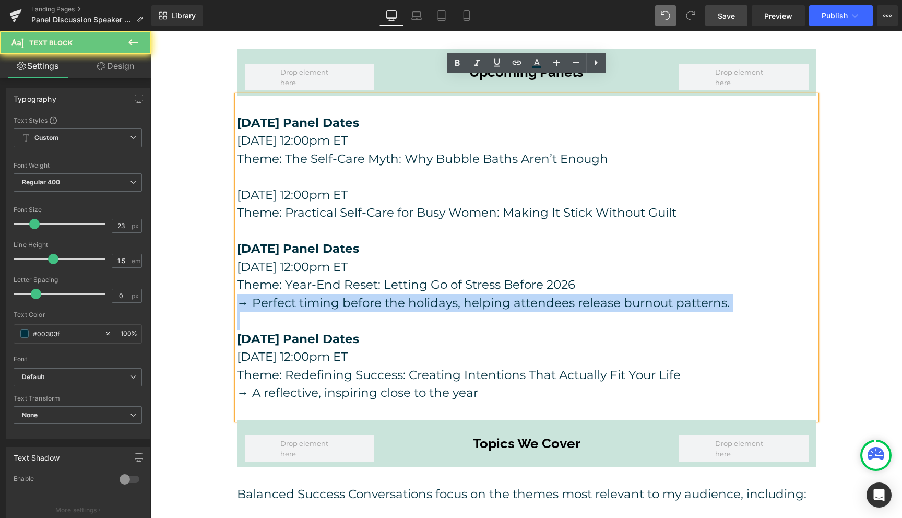
click at [540, 294] on p "→ Perfect timing before the holidays, helping attendees release burnout pattern…" at bounding box center [526, 303] width 579 height 18
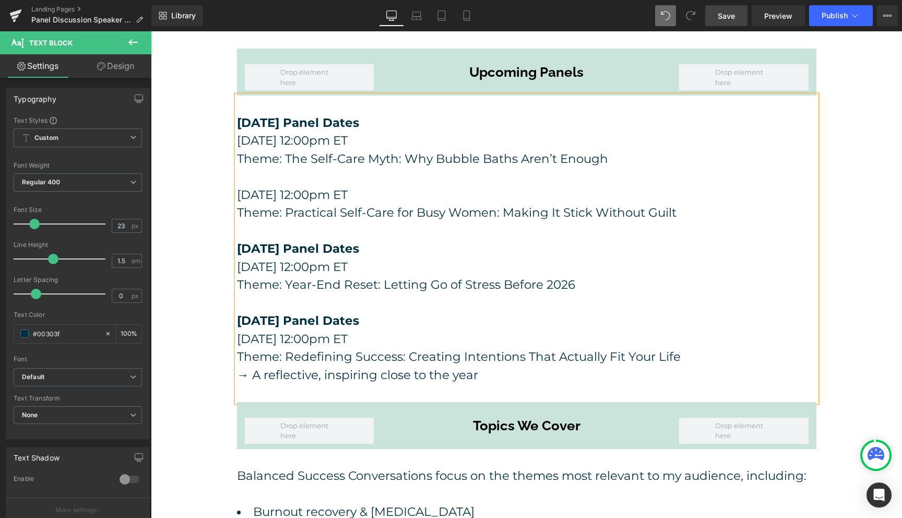
click at [498, 366] on p "→ A reflective, inspiring close to the year" at bounding box center [526, 375] width 579 height 18
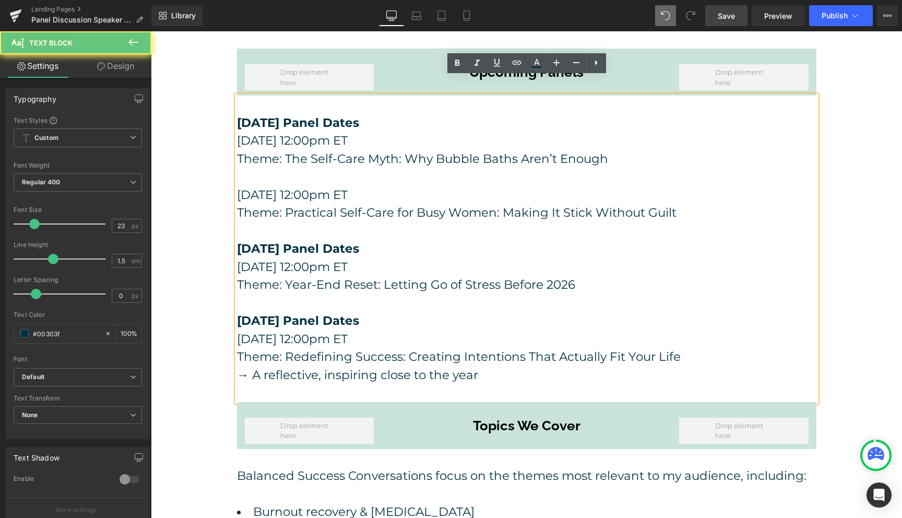
click at [498, 366] on p "→ A reflective, inspiring close to the year" at bounding box center [526, 375] width 579 height 18
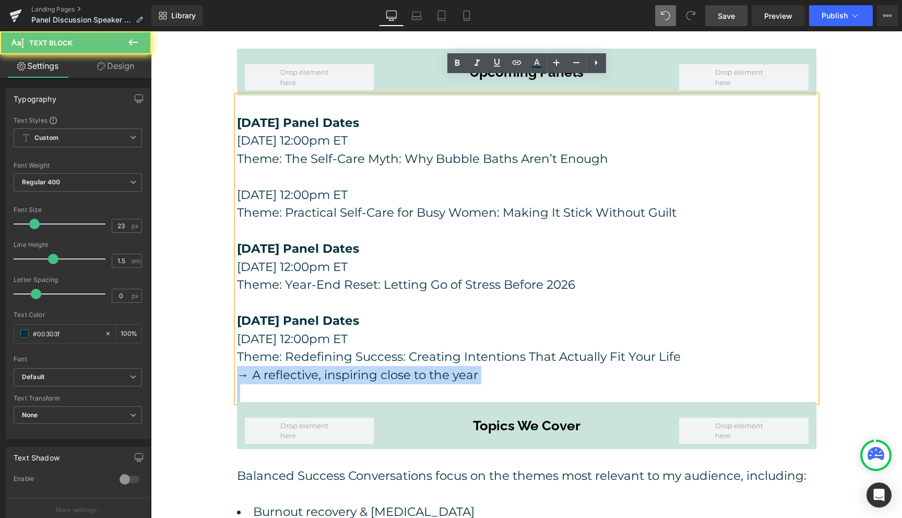
click at [498, 366] on p "→ A reflective, inspiring close to the year" at bounding box center [526, 375] width 579 height 18
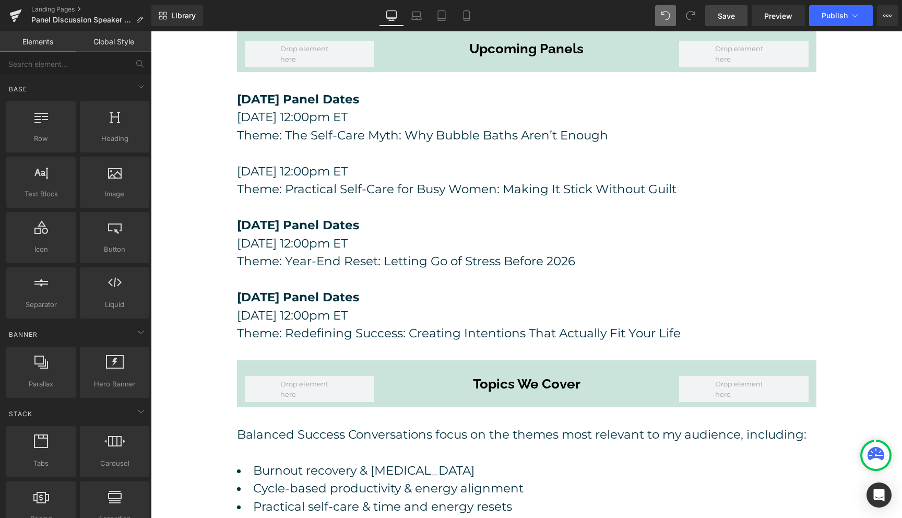
scroll to position [771, 0]
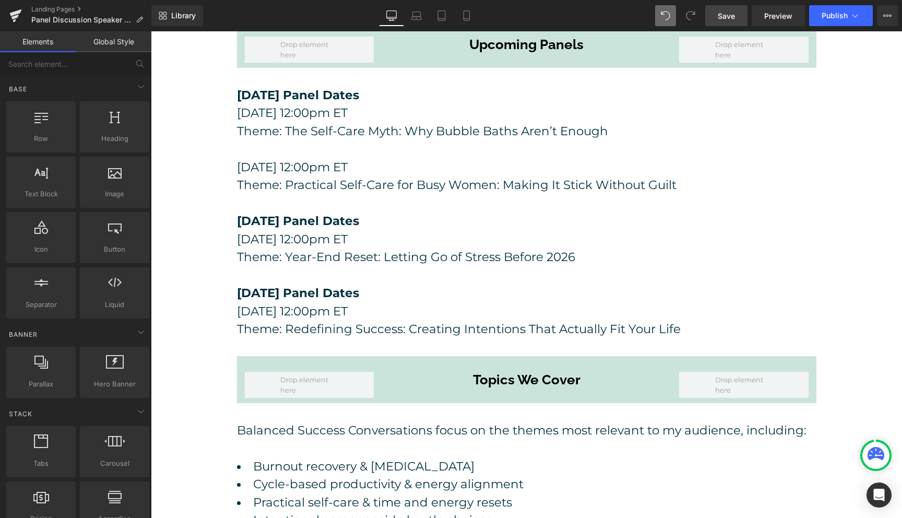
click at [729, 11] on span "Save" at bounding box center [726, 15] width 17 height 11
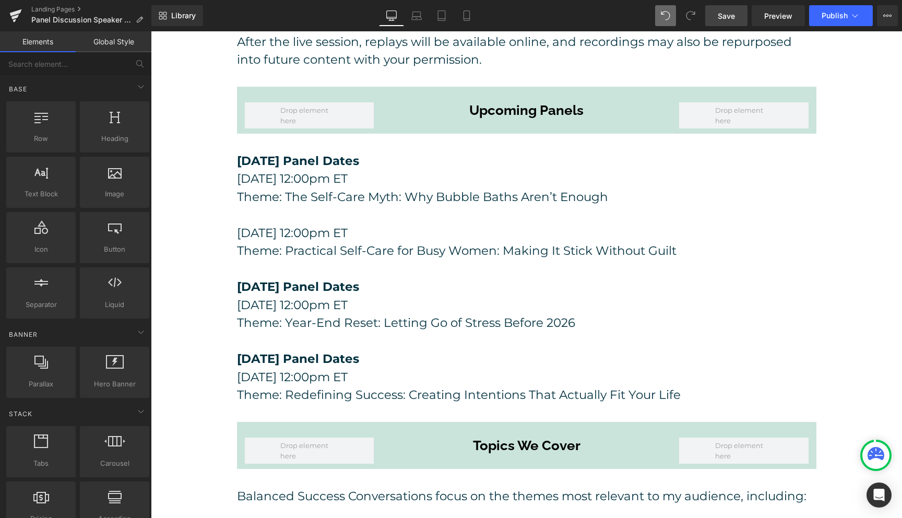
scroll to position [700, 0]
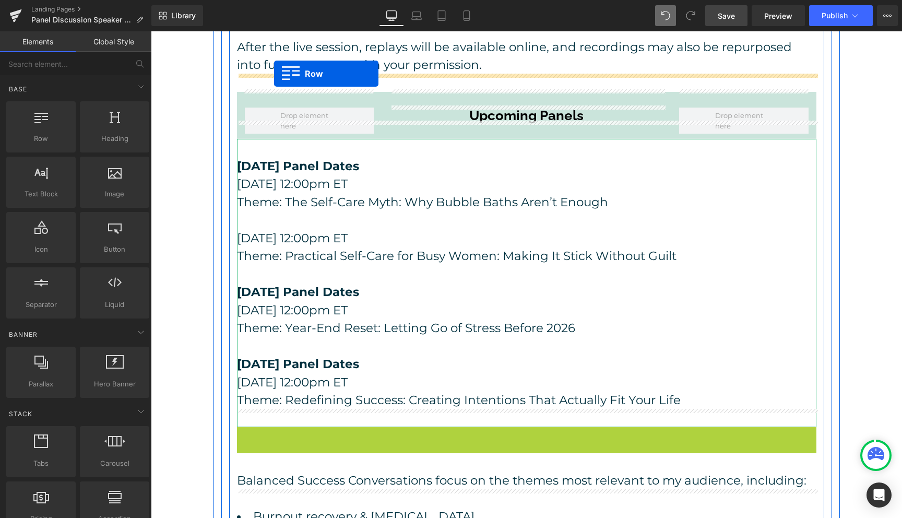
drag, startPoint x: 241, startPoint y: 417, endPoint x: 274, endPoint y: 73, distance: 345.1
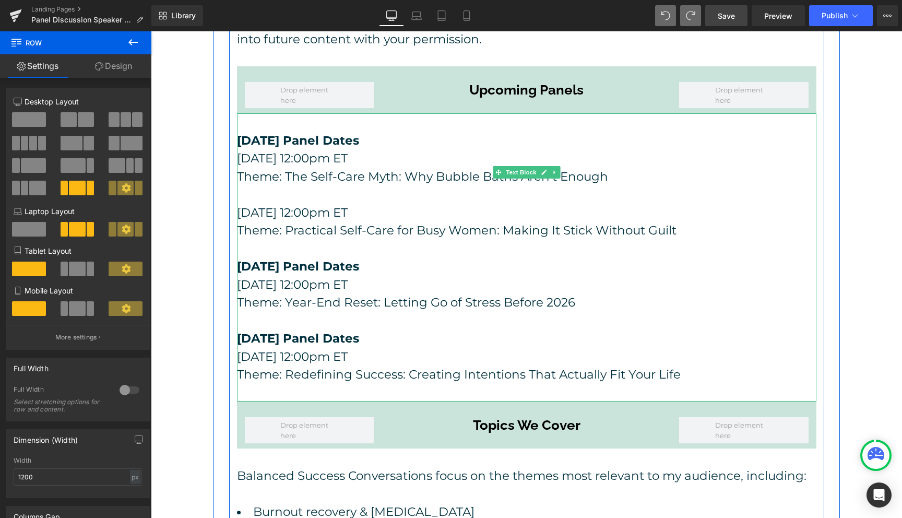
scroll to position [718, 0]
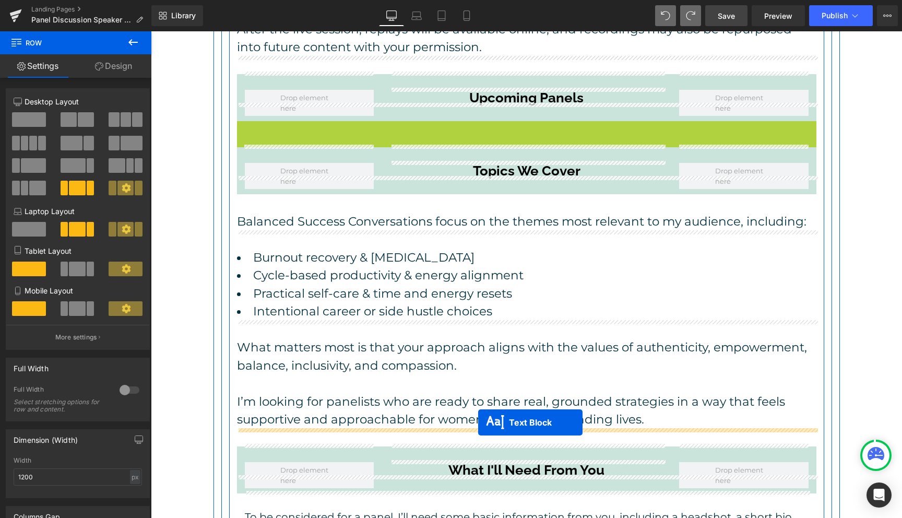
drag, startPoint x: 498, startPoint y: 107, endPoint x: 478, endPoint y: 422, distance: 315.4
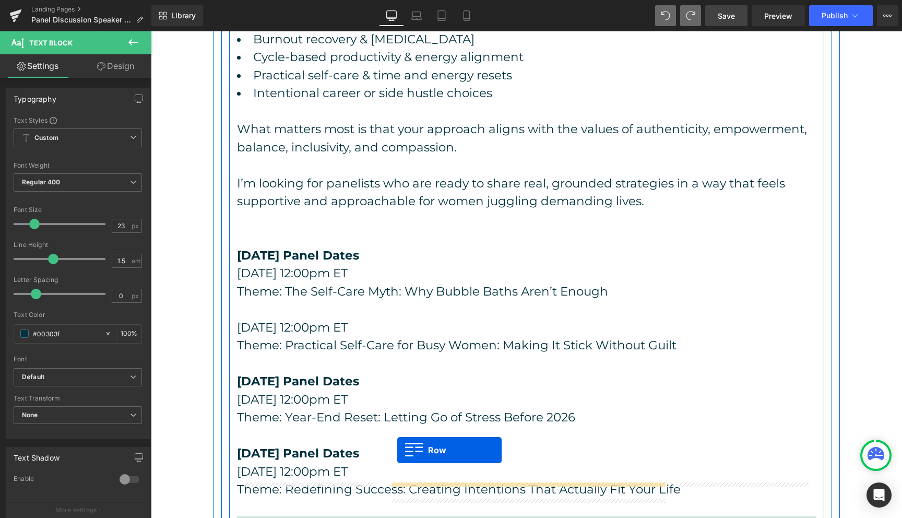
scroll to position [920, 0]
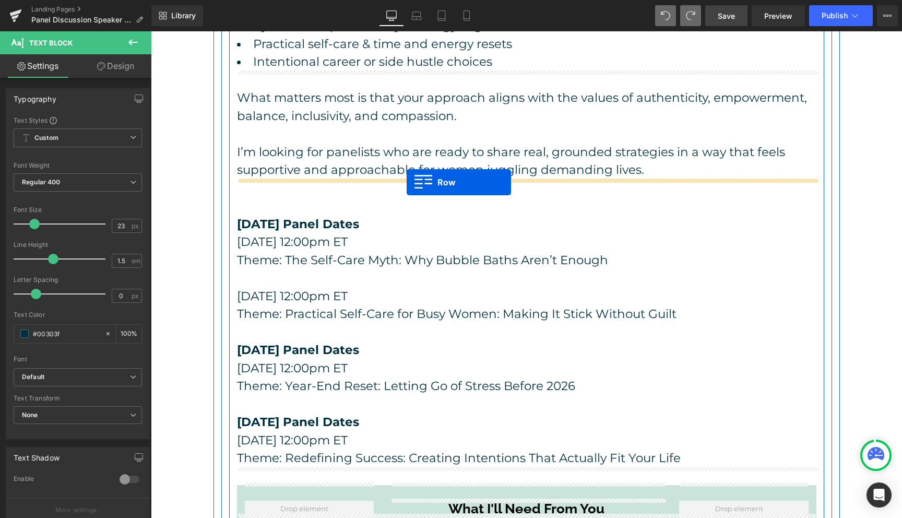
drag, startPoint x: 242, startPoint y: 164, endPoint x: 407, endPoint y: 182, distance: 165.5
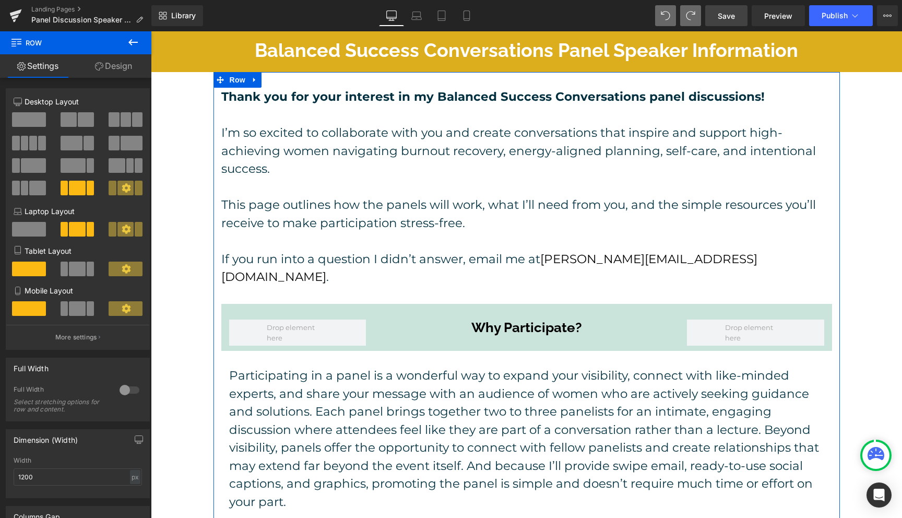
scroll to position [0, 0]
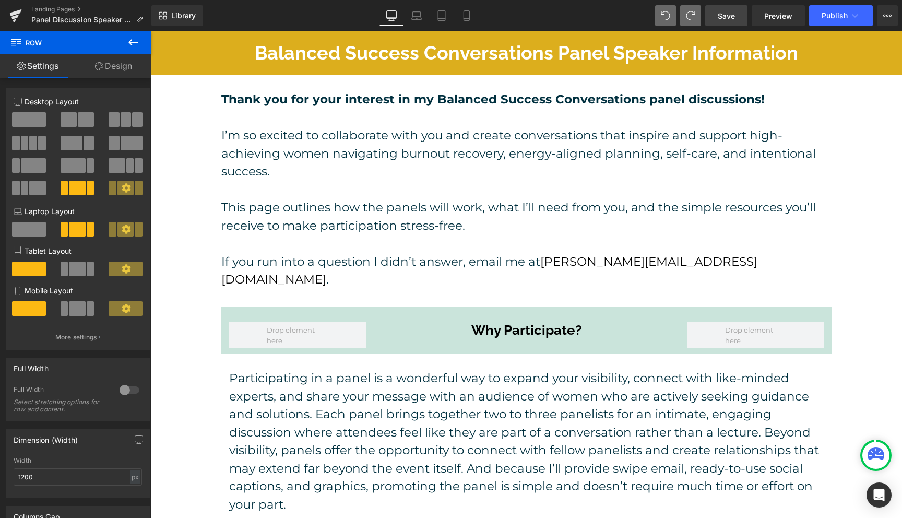
click at [726, 12] on span "Save" at bounding box center [726, 15] width 17 height 11
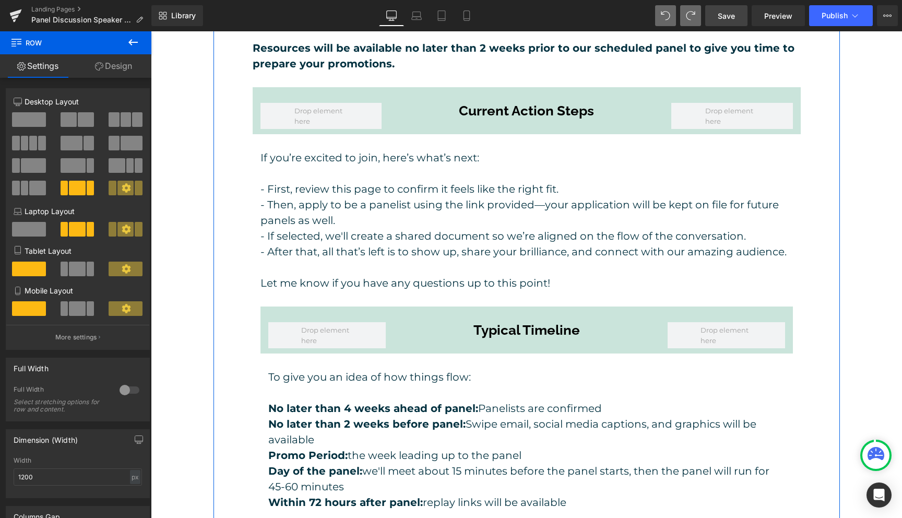
scroll to position [1821, 0]
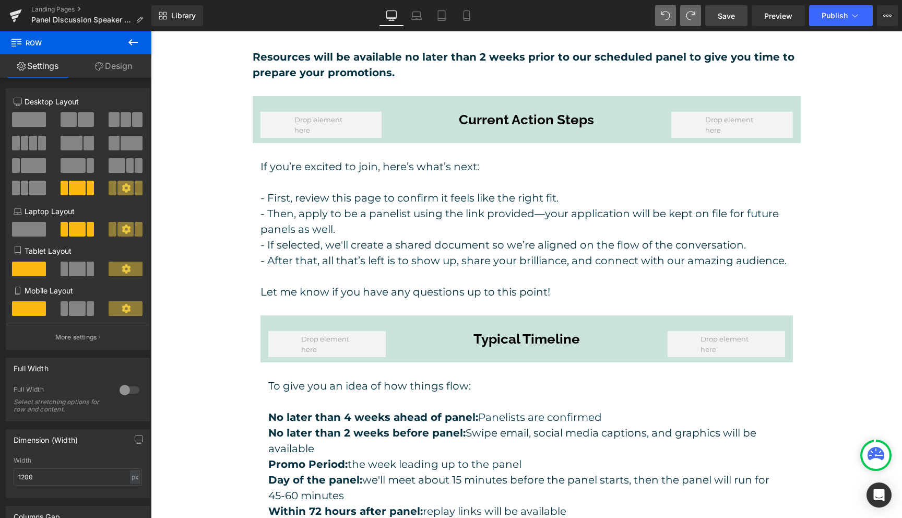
click at [135, 41] on icon at bounding box center [133, 42] width 13 height 13
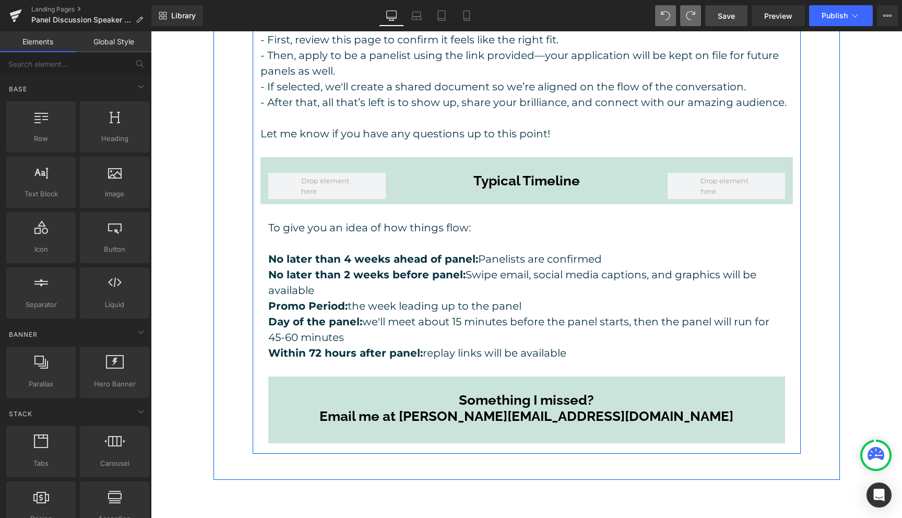
scroll to position [1980, 0]
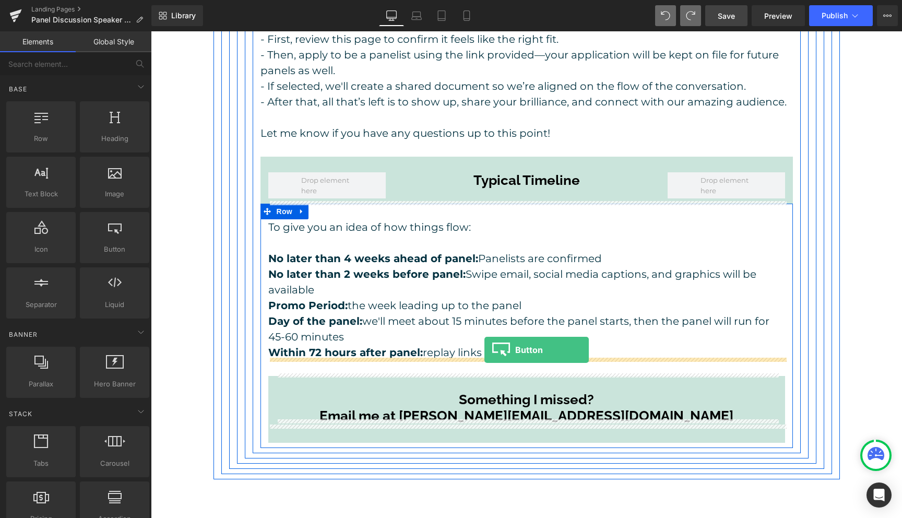
drag, startPoint x: 258, startPoint y: 265, endPoint x: 484, endPoint y: 350, distance: 241.3
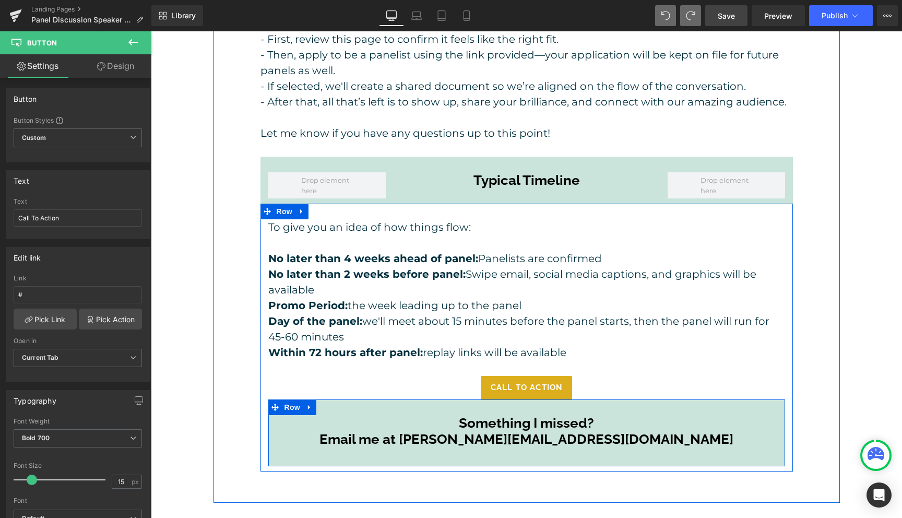
click at [473, 399] on div "Something I missed? Email me at [PERSON_NAME][EMAIL_ADDRESS][DOMAIN_NAME] Headi…" at bounding box center [526, 432] width 517 height 67
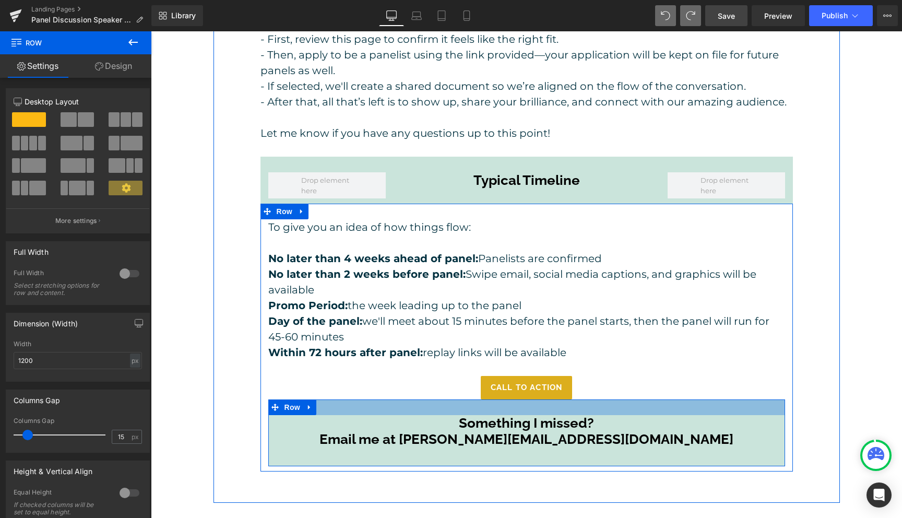
click at [440, 399] on div at bounding box center [526, 407] width 517 height 16
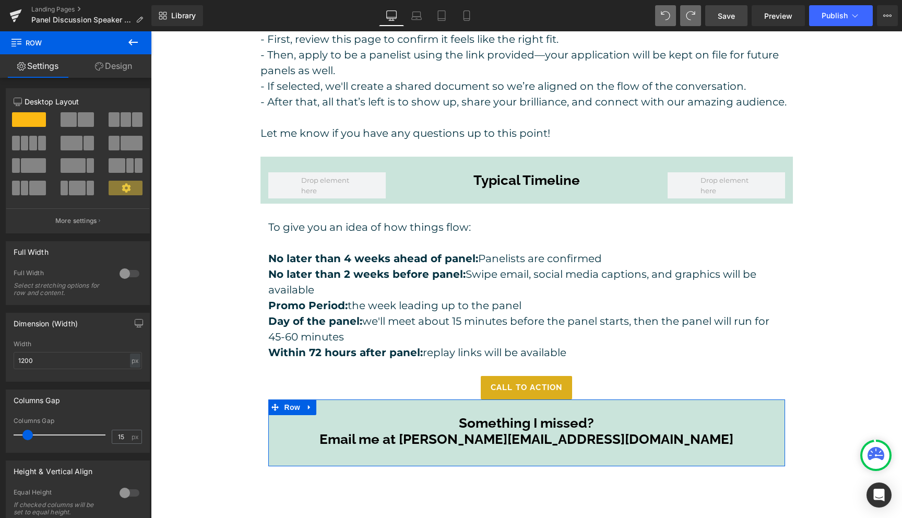
click at [118, 70] on link "Design" at bounding box center [114, 65] width 76 height 23
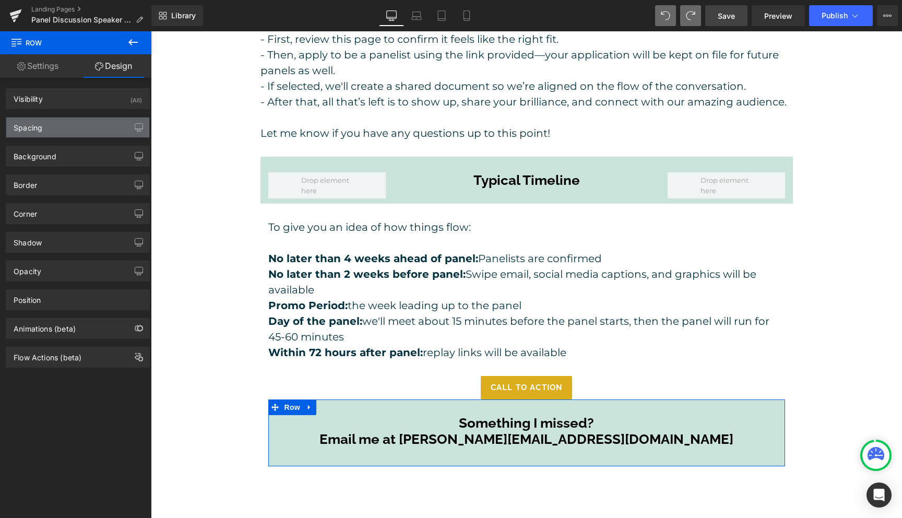
click at [76, 134] on div "Spacing" at bounding box center [77, 127] width 143 height 20
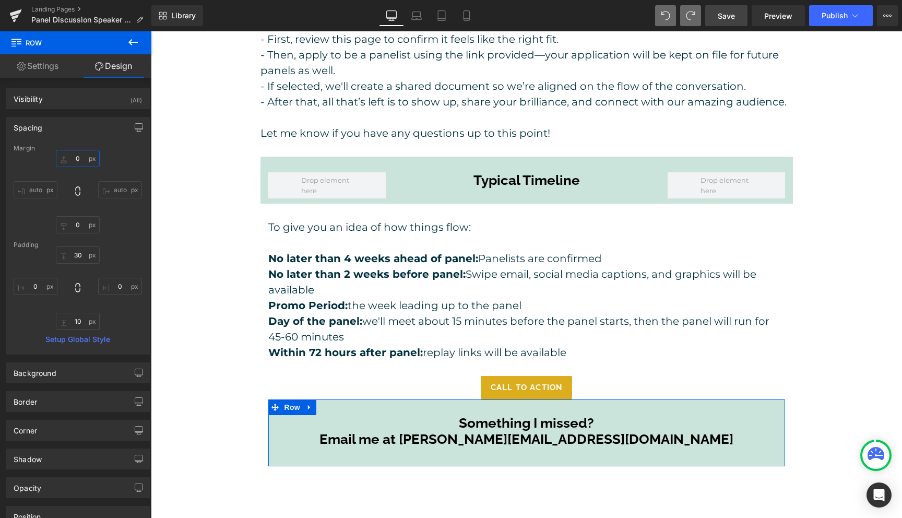
click at [74, 158] on input "0" at bounding box center [78, 158] width 44 height 17
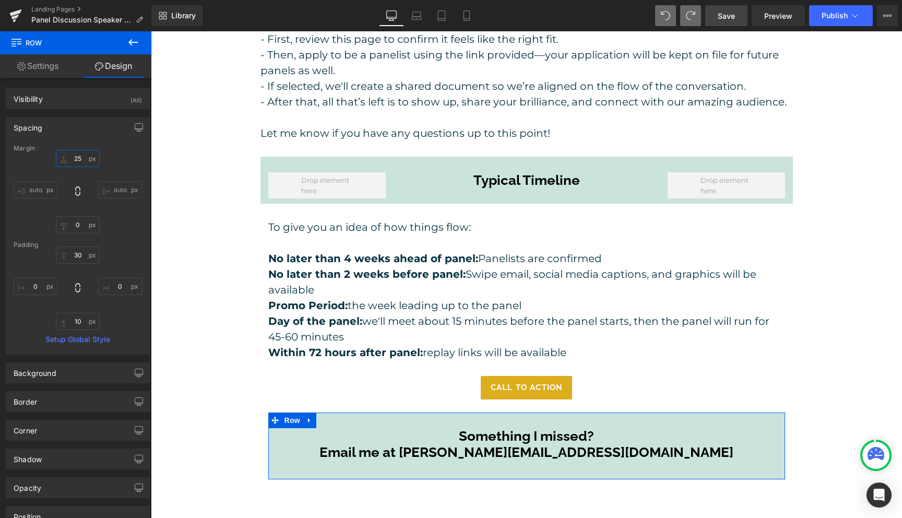
type input "25"
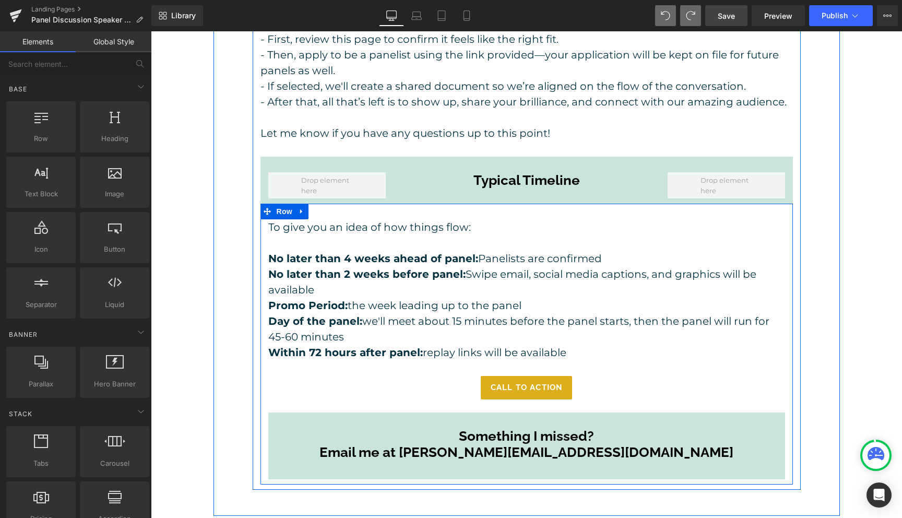
click at [573, 376] on div "Call To Action" at bounding box center [526, 387] width 517 height 23
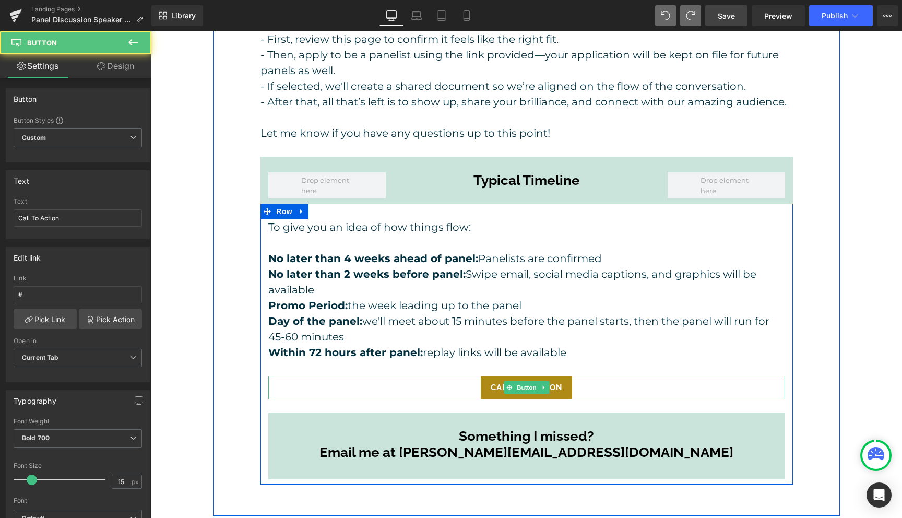
click at [559, 382] on span "Call To Action" at bounding box center [527, 388] width 72 height 12
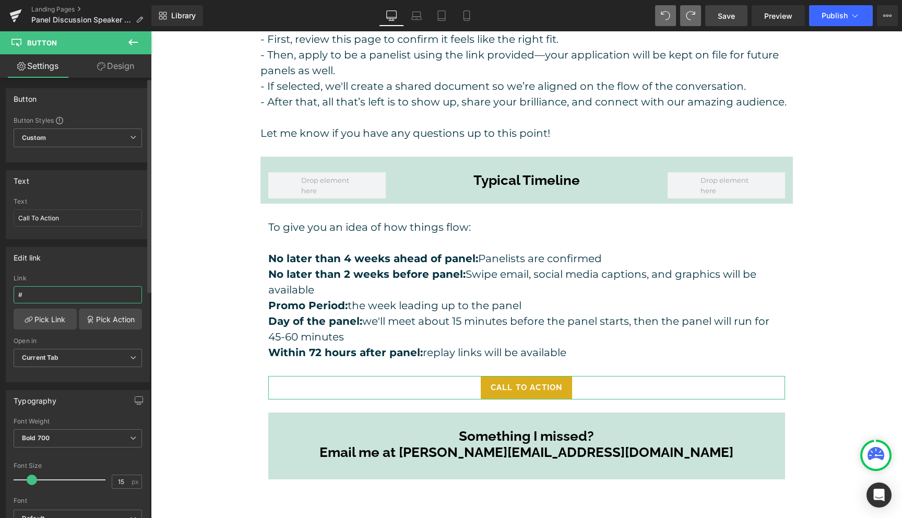
click at [73, 297] on input "#" at bounding box center [78, 294] width 128 height 17
paste input "[URL][DOMAIN_NAME]"
type input "[URL][DOMAIN_NAME]"
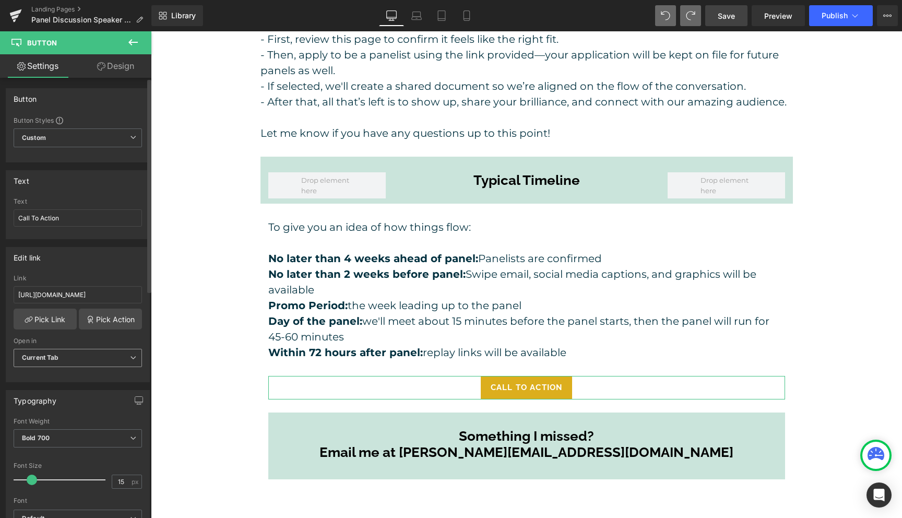
click at [92, 353] on span "Current Tab" at bounding box center [78, 358] width 128 height 18
click at [62, 391] on li "New Tab" at bounding box center [76, 392] width 124 height 16
click at [75, 218] on input "Call To Action" at bounding box center [78, 217] width 128 height 17
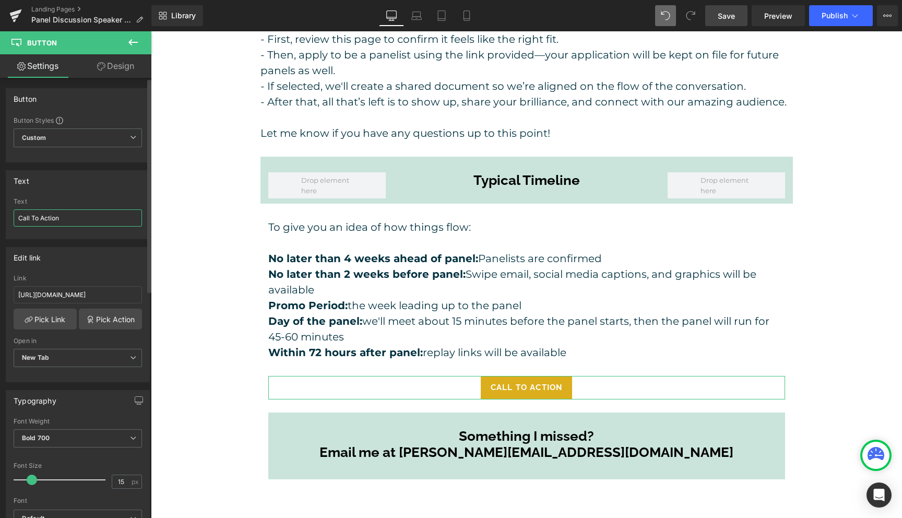
click at [75, 218] on input "Call To Action" at bounding box center [78, 217] width 128 height 17
type input "C"
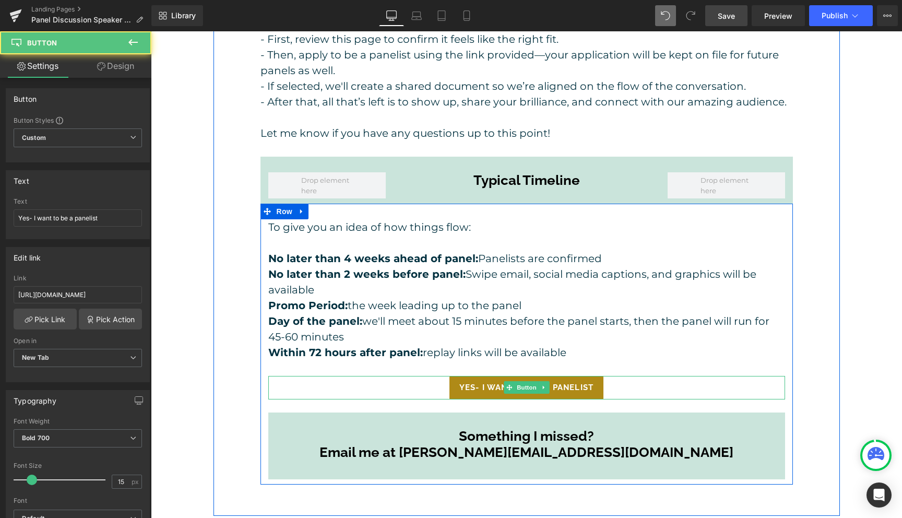
click at [493, 382] on span "Yes- I want to be a panelist" at bounding box center [526, 388] width 135 height 12
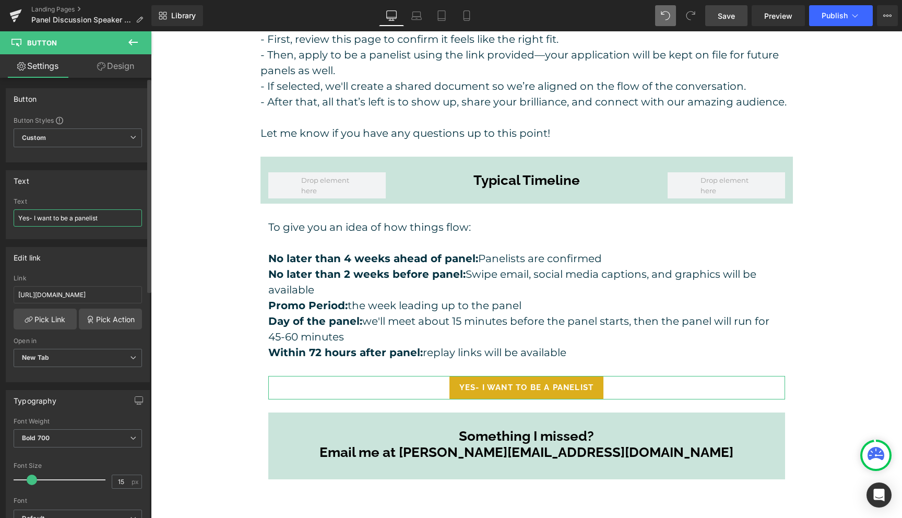
click at [60, 218] on input "Yes- I want to be a panelist" at bounding box center [78, 217] width 128 height 17
click at [53, 219] on input "Yes- I want to be a panelist" at bounding box center [78, 217] width 128 height 17
type input "Apply to be a panelist"
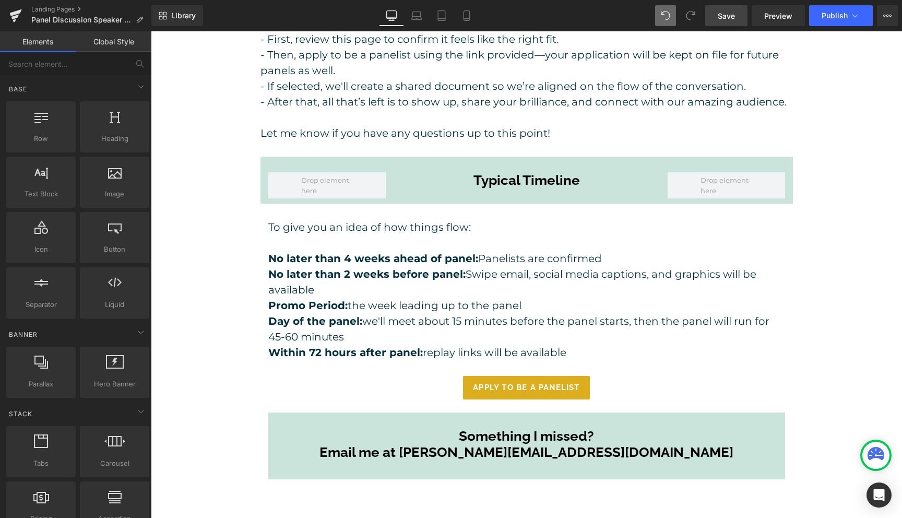
click at [726, 11] on span "Save" at bounding box center [726, 15] width 17 height 11
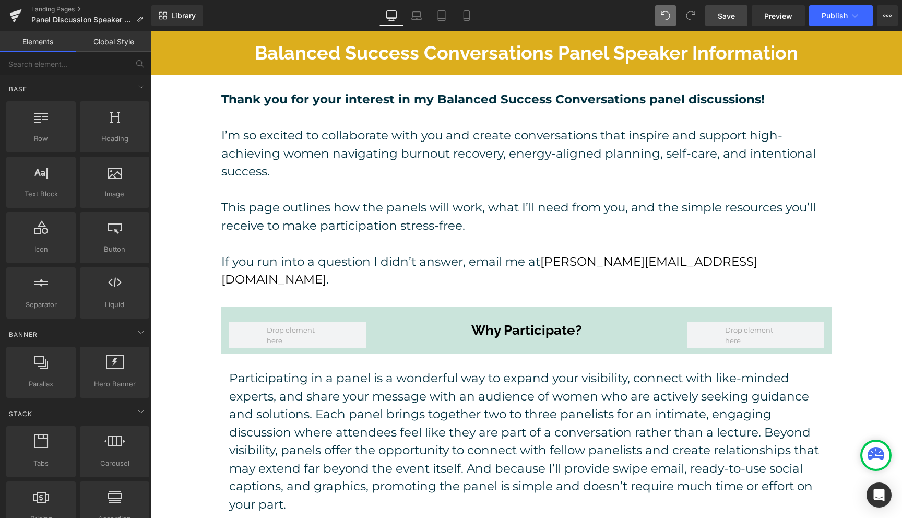
click at [727, 19] on span "Save" at bounding box center [726, 15] width 17 height 11
click at [834, 22] on button "Publish" at bounding box center [841, 15] width 64 height 21
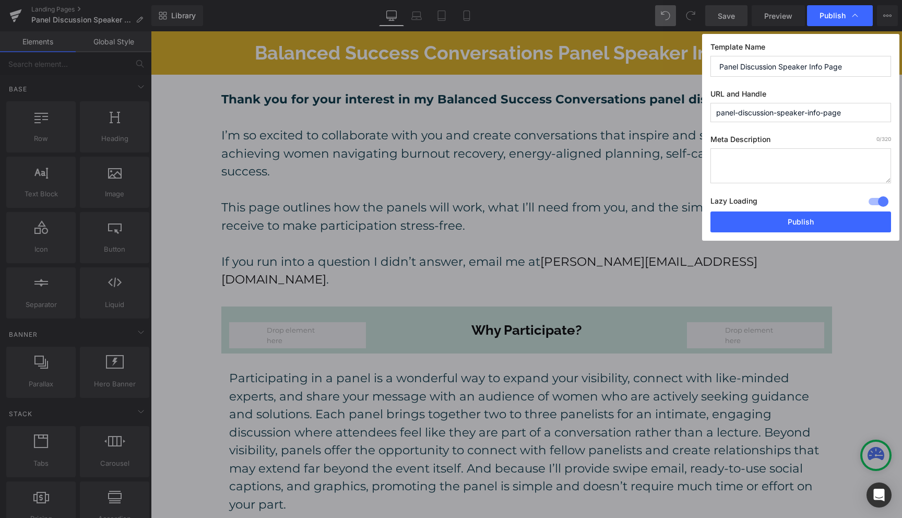
drag, startPoint x: 778, startPoint y: 112, endPoint x: 712, endPoint y: 109, distance: 65.8
click at [712, 109] on input "panel-discussion-speaker-info-page" at bounding box center [800, 112] width 181 height 19
click at [767, 114] on input "panelspeaker-info-page" at bounding box center [800, 112] width 181 height 19
click at [780, 114] on input "panelspeakerinfo-page" at bounding box center [800, 112] width 181 height 19
type input "panelspeakerinfopage"
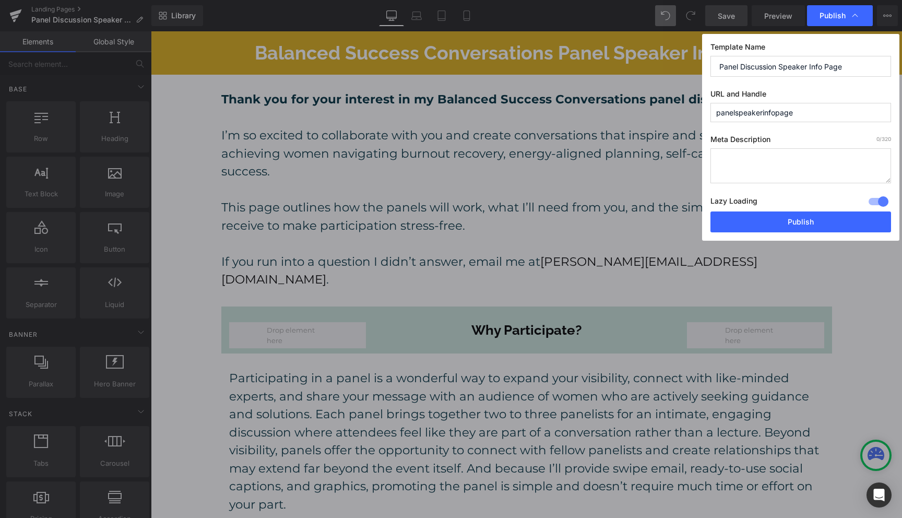
click at [759, 159] on textarea at bounding box center [800, 165] width 181 height 35
click at [746, 160] on textarea at bounding box center [800, 165] width 181 height 35
paste textarea "Balanced Success Conversations is a live panel series designed for corporate wo…"
paste textarea "Together, we’ll explore topics like burnout recovery, cycle-based planning, and…"
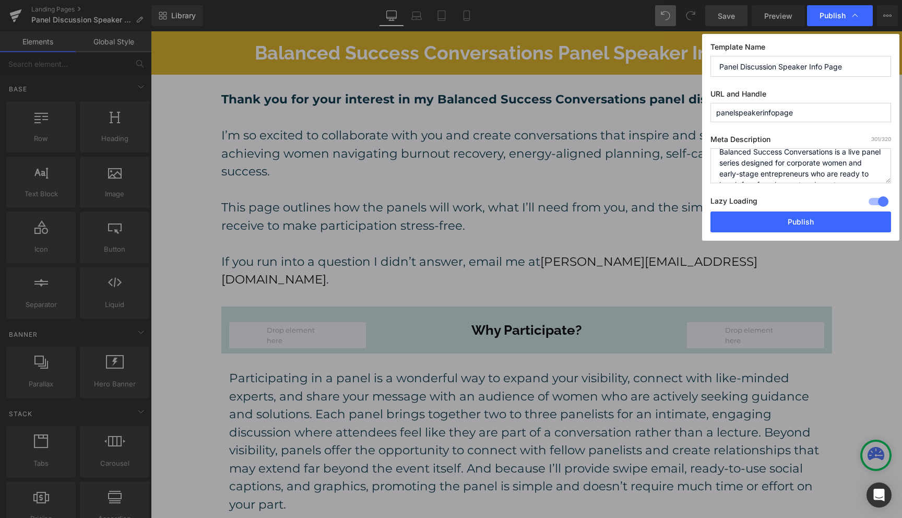
scroll to position [0, 0]
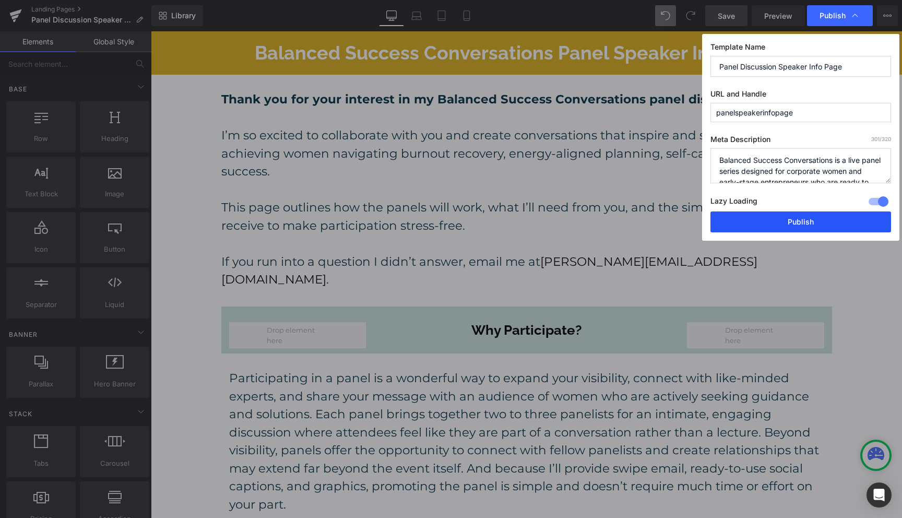
type textarea "Balanced Success Conversations is a live panel series designed for corporate wo…"
click at [776, 224] on button "Publish" at bounding box center [800, 221] width 181 height 21
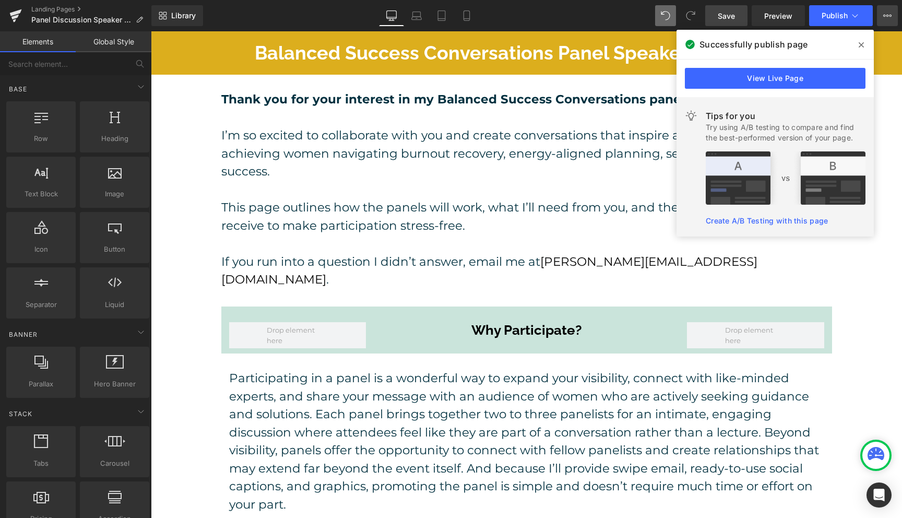
click at [886, 21] on button "View Live Page View with current Template Save Template to Library Schedule Pub…" at bounding box center [887, 15] width 21 height 21
click at [860, 43] on icon at bounding box center [861, 44] width 5 height 5
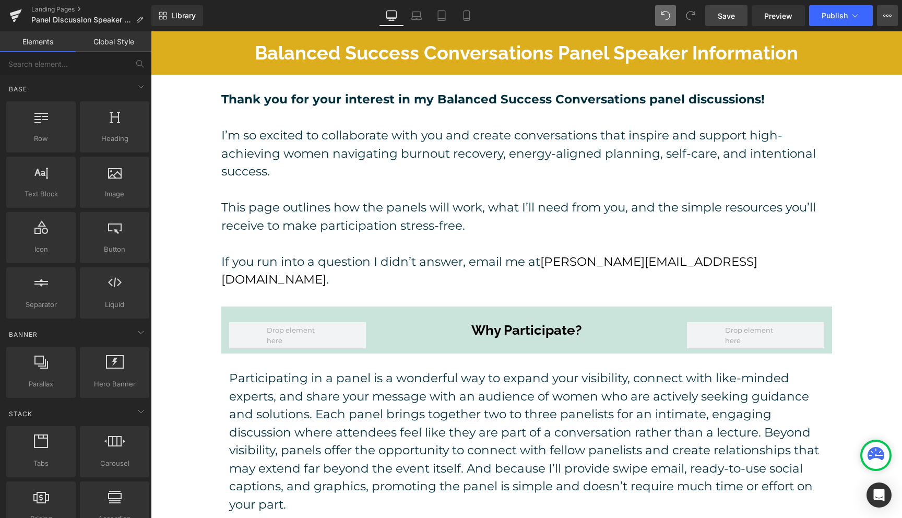
click at [881, 21] on button "View Live Page View with current Template Save Template to Library Schedule Pub…" at bounding box center [887, 15] width 21 height 21
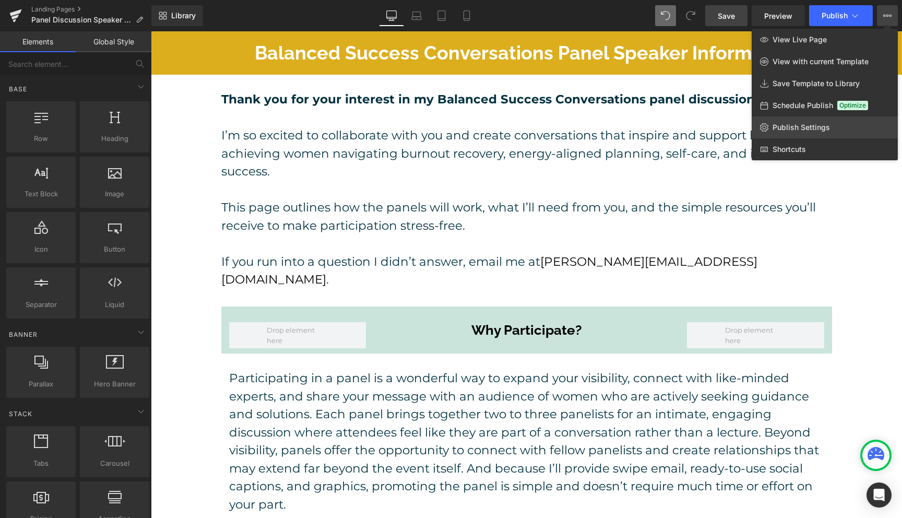
click at [799, 121] on link "Publish Settings" at bounding box center [825, 127] width 146 height 22
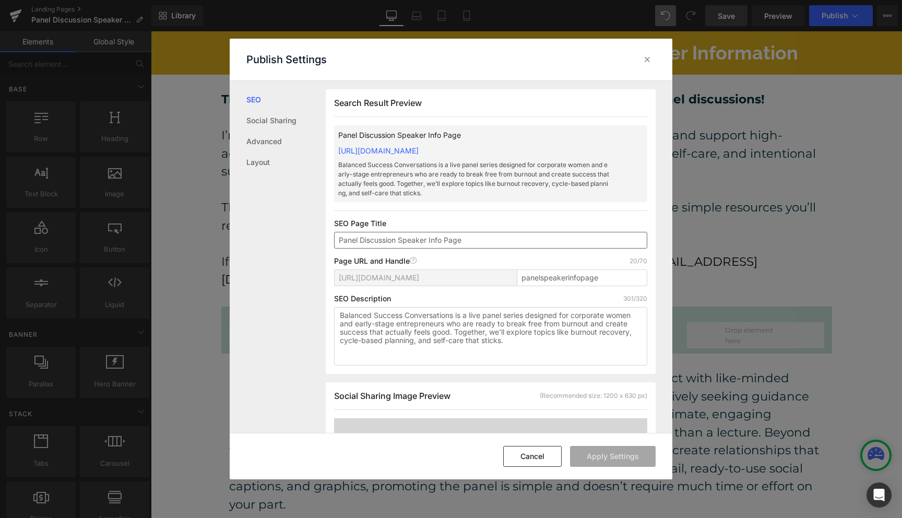
scroll to position [1, 0]
drag, startPoint x: 455, startPoint y: 315, endPoint x: 334, endPoint y: 312, distance: 120.6
click at [334, 312] on textarea "Balanced Success Conversations is a live panel series designed for corporate wo…" at bounding box center [490, 335] width 313 height 58
drag, startPoint x: 398, startPoint y: 240, endPoint x: 326, endPoint y: 235, distance: 72.2
click at [326, 235] on div "Search Result Preview Panel Discussion Speaker Info Page [URL][DOMAIN_NAME] Bal…" at bounding box center [491, 231] width 330 height 285
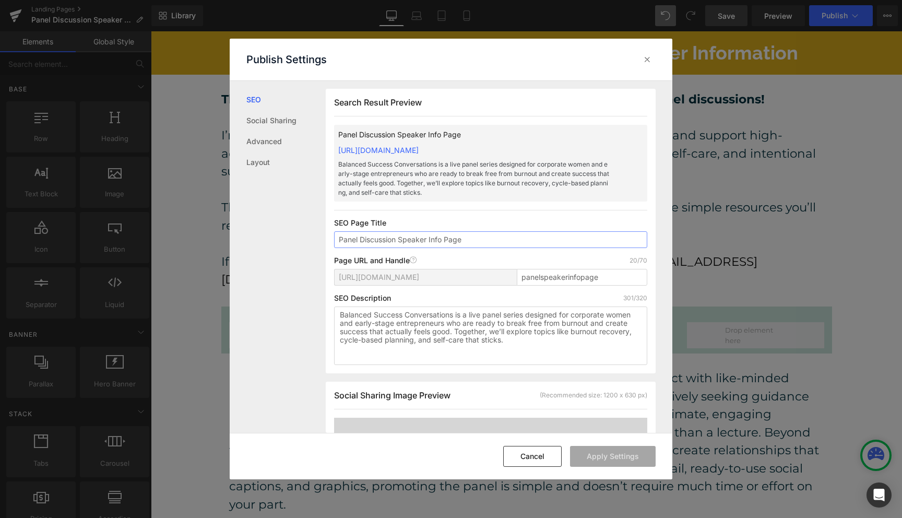
paste input "Balanced Success Conversations"
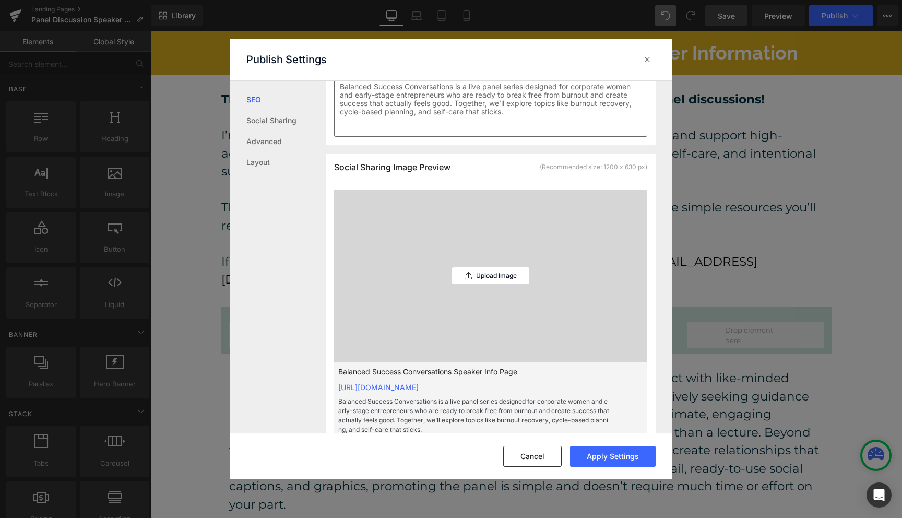
scroll to position [245, 0]
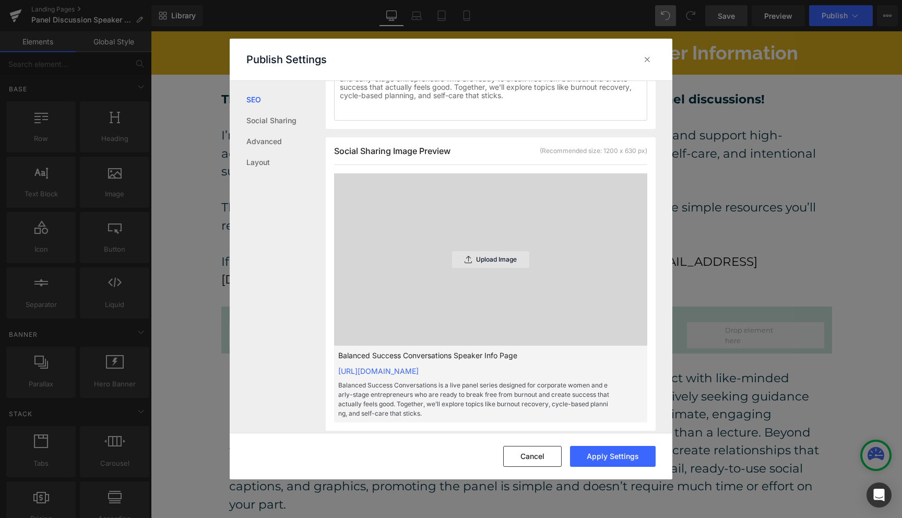
type input "Balanced Success Conversations Speaker Info Page"
click at [493, 260] on p "Upload Image" at bounding box center [496, 259] width 41 height 7
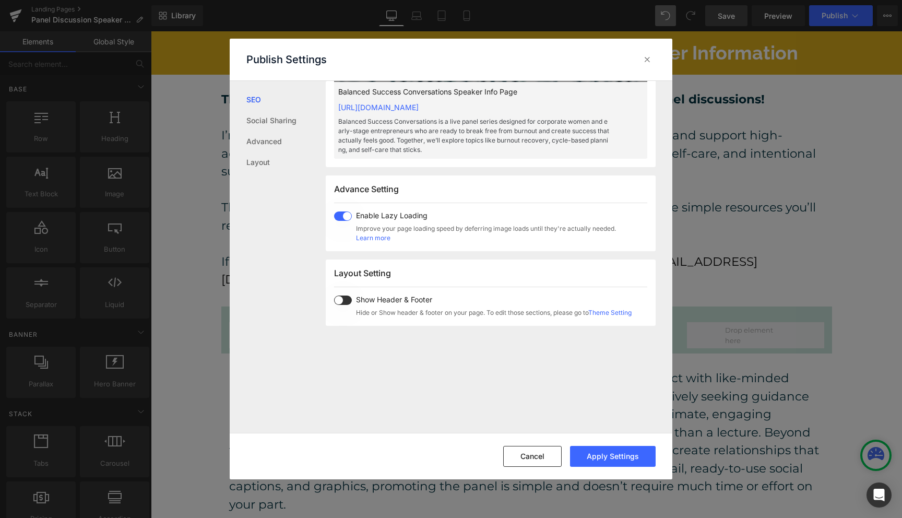
scroll to position [509, 0]
click at [348, 298] on span at bounding box center [343, 299] width 18 height 9
click at [618, 457] on button "Apply Settings" at bounding box center [613, 456] width 86 height 21
click at [648, 58] on icon at bounding box center [647, 59] width 10 height 10
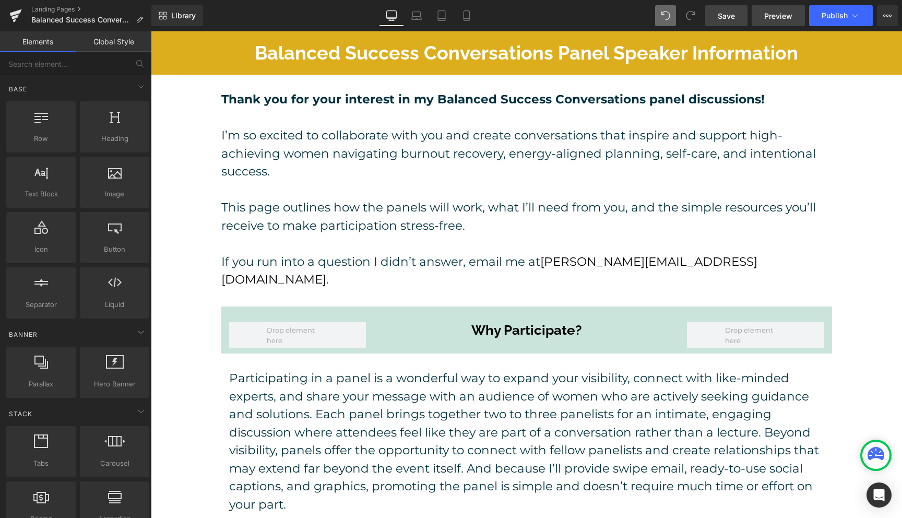
click at [775, 16] on span "Preview" at bounding box center [778, 15] width 28 height 11
click at [716, 18] on link "Save" at bounding box center [726, 15] width 42 height 21
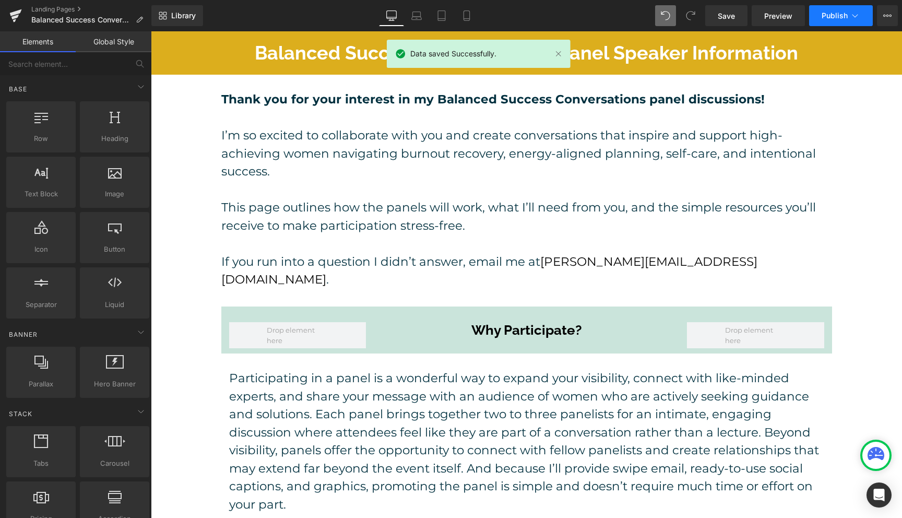
click at [832, 16] on span "Publish" at bounding box center [835, 15] width 26 height 8
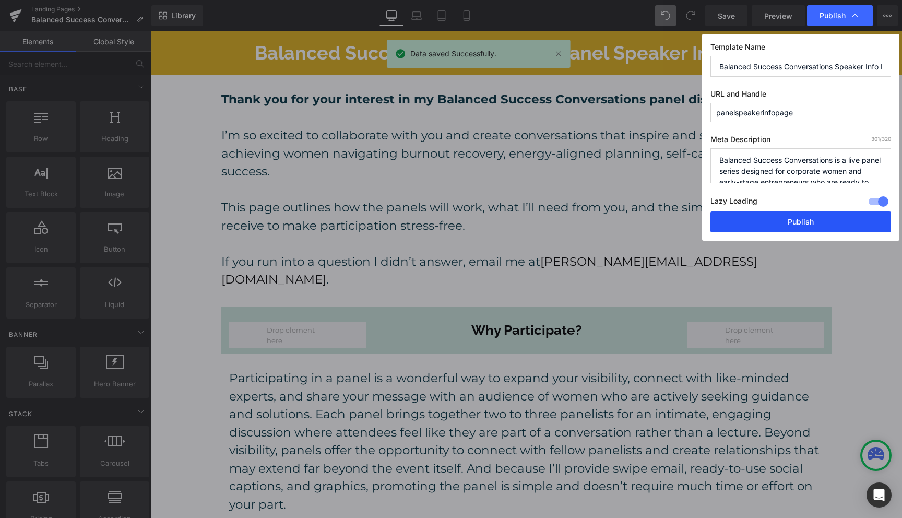
click at [803, 220] on button "Publish" at bounding box center [800, 221] width 181 height 21
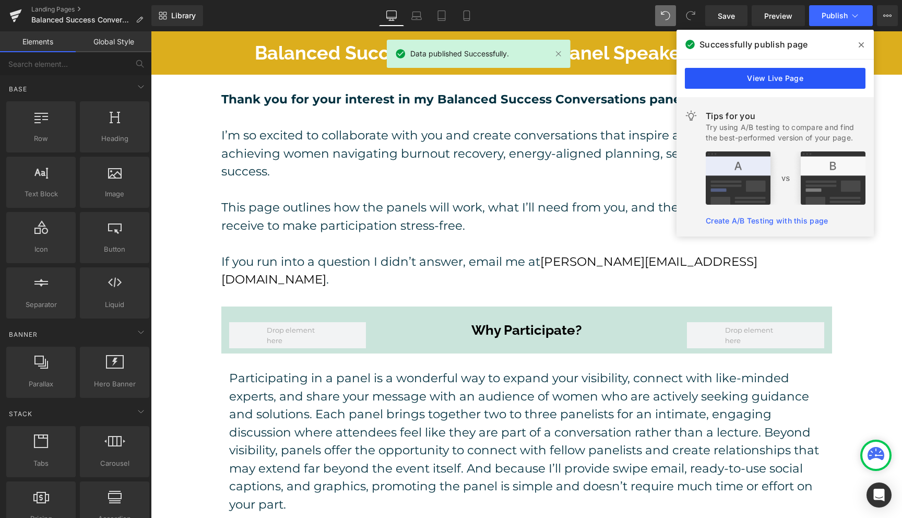
click at [774, 75] on link "View Live Page" at bounding box center [775, 78] width 181 height 21
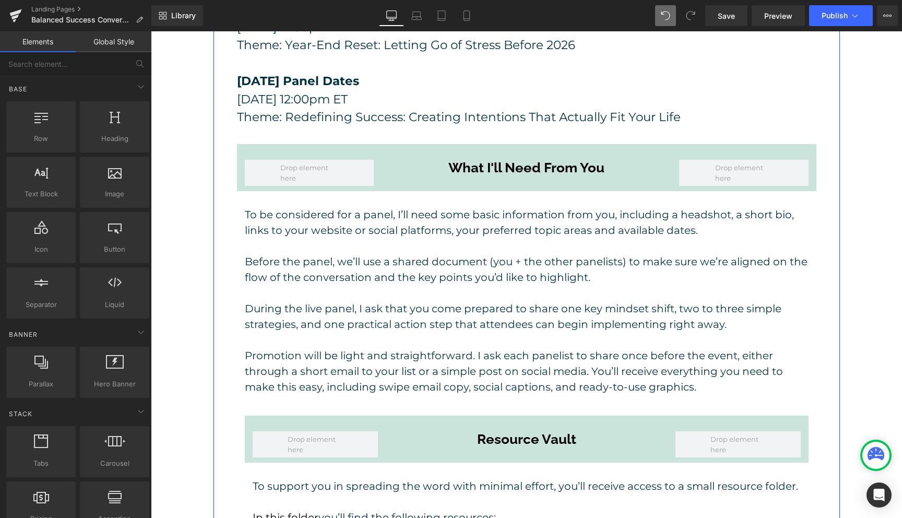
scroll to position [1307, 0]
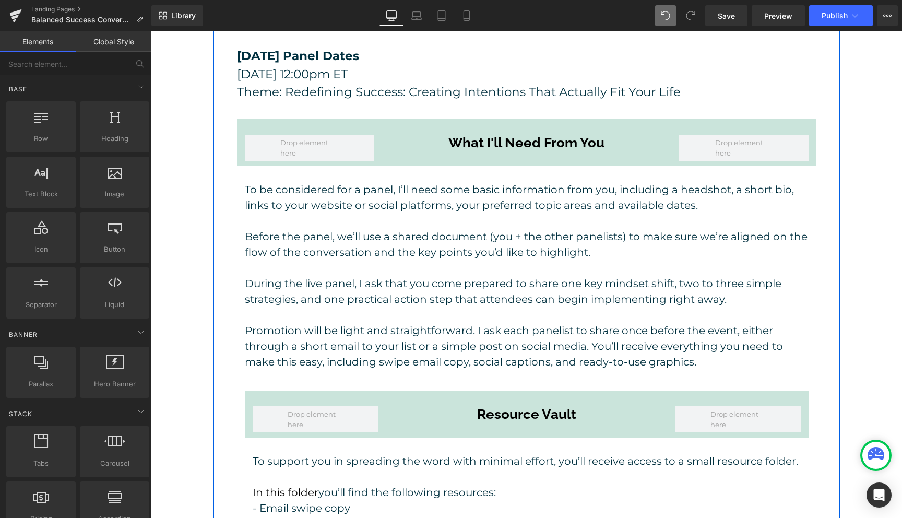
click at [557, 229] on p "Before the panel, we’ll use a shared document (you + the other panelists) to ma…" at bounding box center [527, 244] width 564 height 31
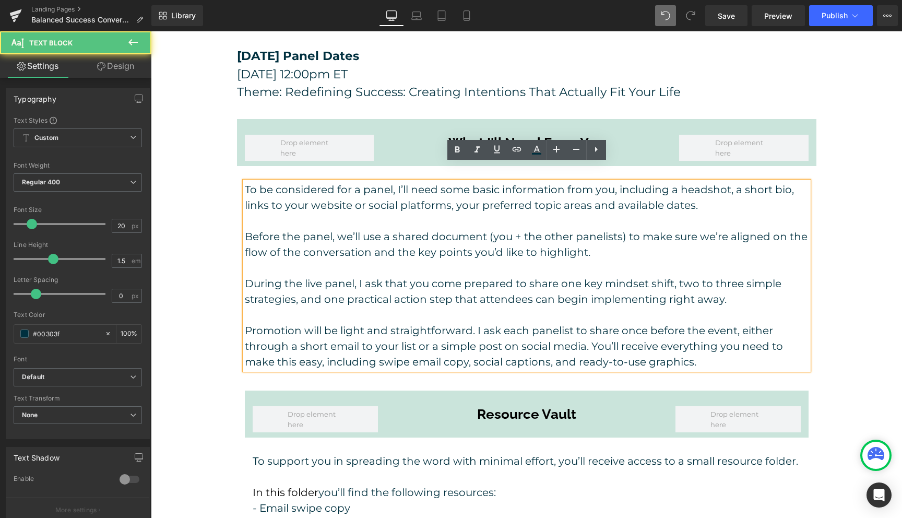
click at [695, 188] on p "To be considered for a panel, I’ll need some basic information from you, includ…" at bounding box center [527, 197] width 564 height 31
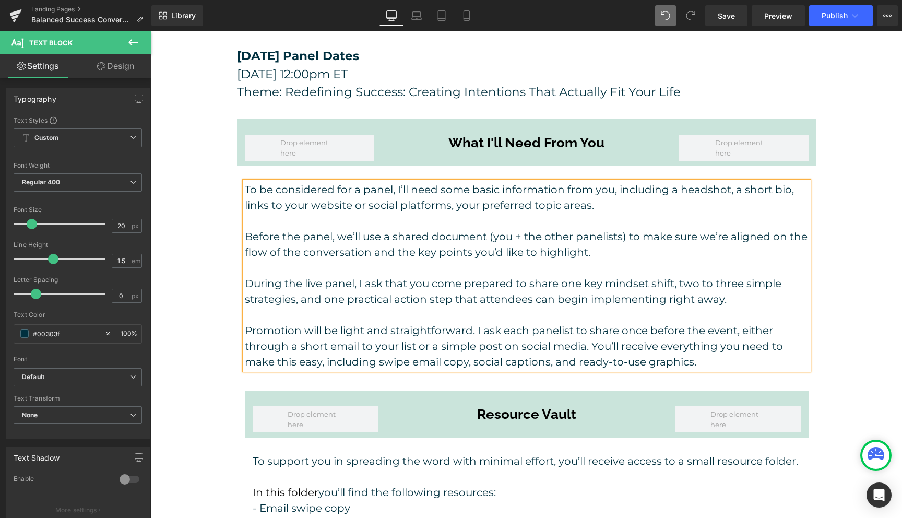
click at [454, 186] on p "To be considered for a panel, I’ll need some basic information from you, includ…" at bounding box center [527, 197] width 564 height 31
click at [722, 17] on span "Save" at bounding box center [726, 15] width 17 height 11
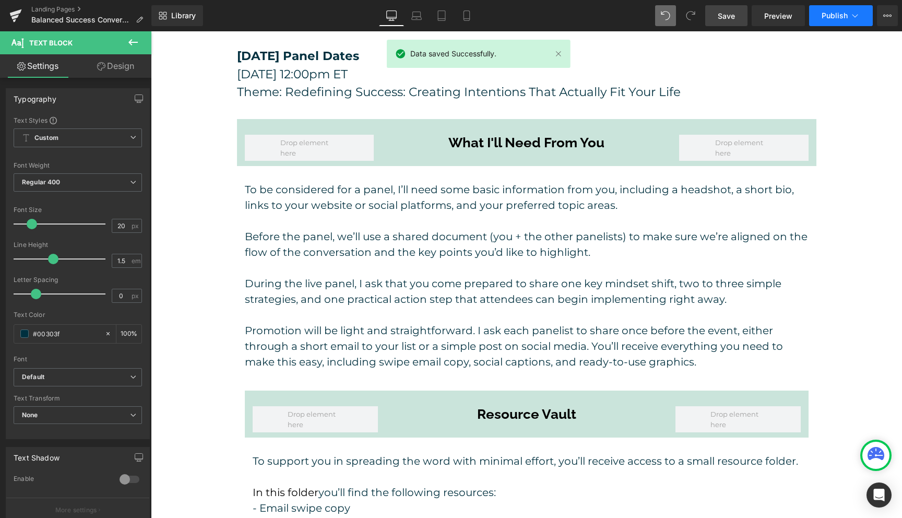
click at [834, 20] on button "Publish" at bounding box center [841, 15] width 64 height 21
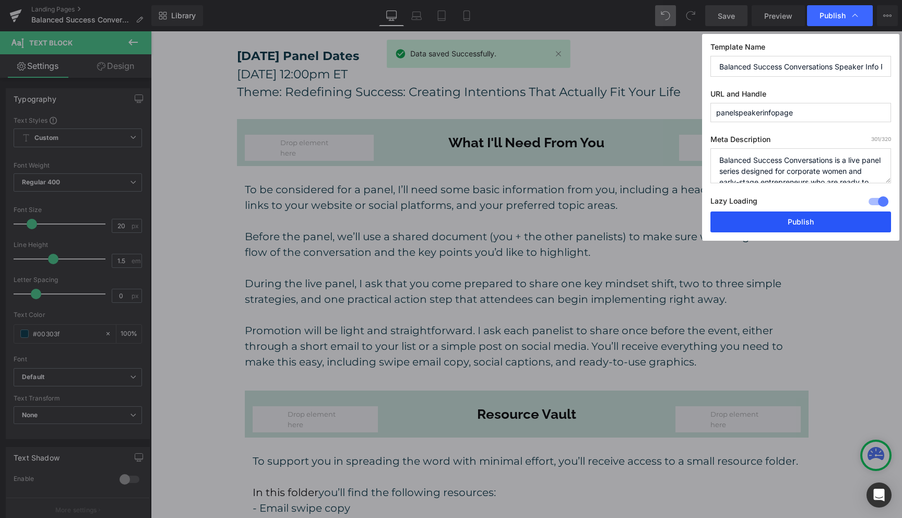
click at [826, 216] on button "Publish" at bounding box center [800, 221] width 181 height 21
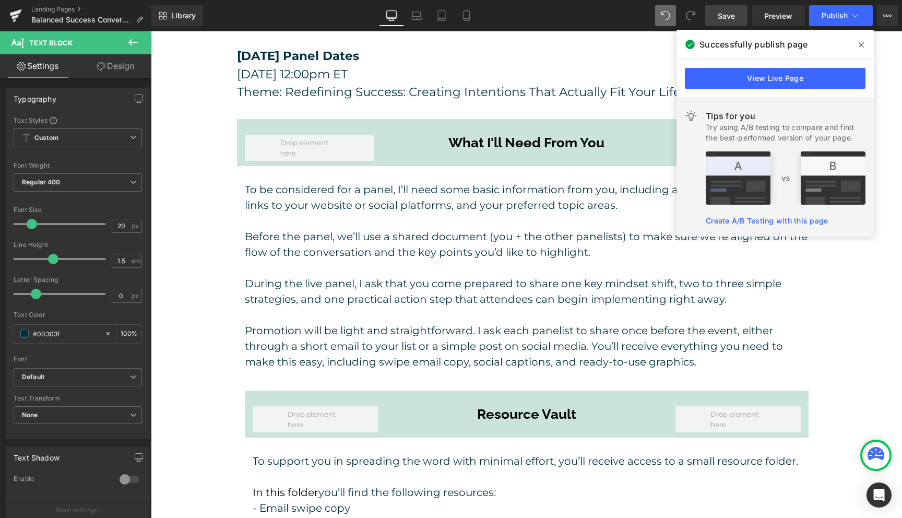
click at [862, 43] on icon at bounding box center [861, 45] width 5 height 8
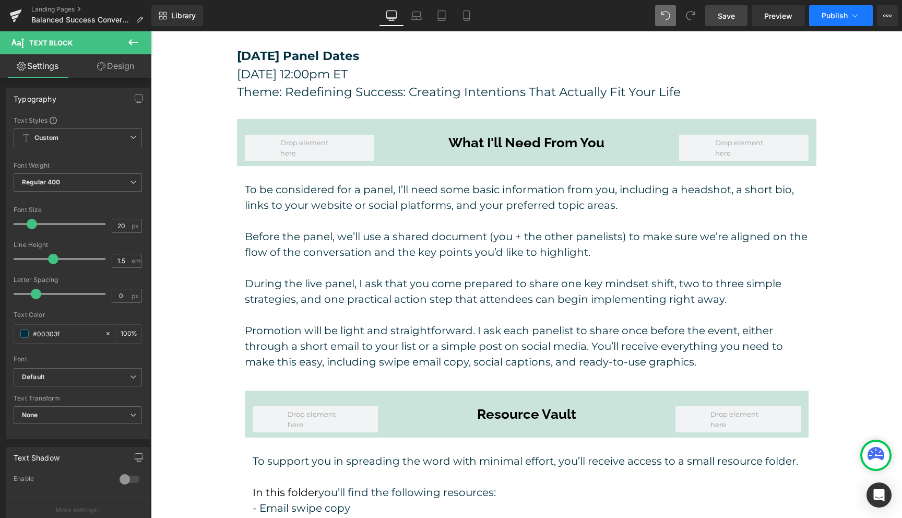
click at [856, 16] on icon at bounding box center [855, 15] width 10 height 10
click at [883, 20] on button "View Live Page View with current Template Save Template to Library Schedule Pub…" at bounding box center [887, 15] width 21 height 21
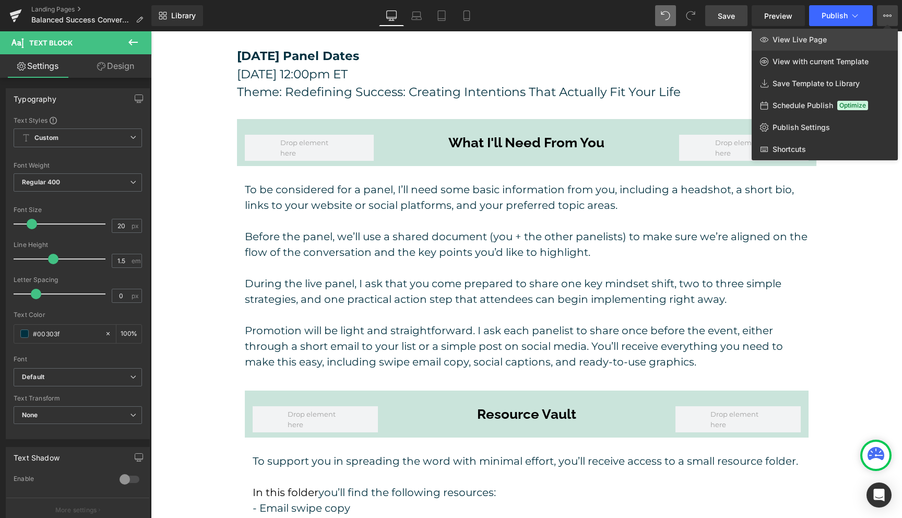
click at [798, 42] on span "View Live Page" at bounding box center [800, 39] width 54 height 9
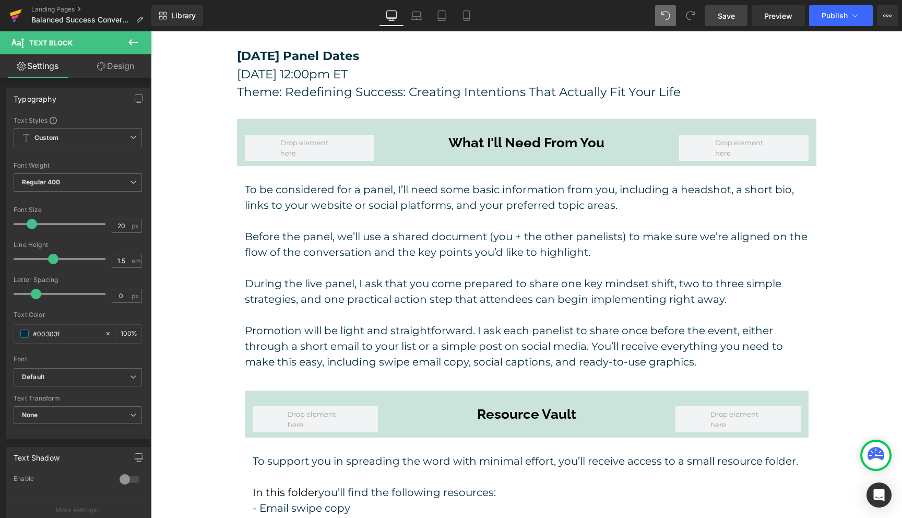
click at [16, 18] on icon at bounding box center [15, 16] width 13 height 26
